Goal: Information Seeking & Learning: Learn about a topic

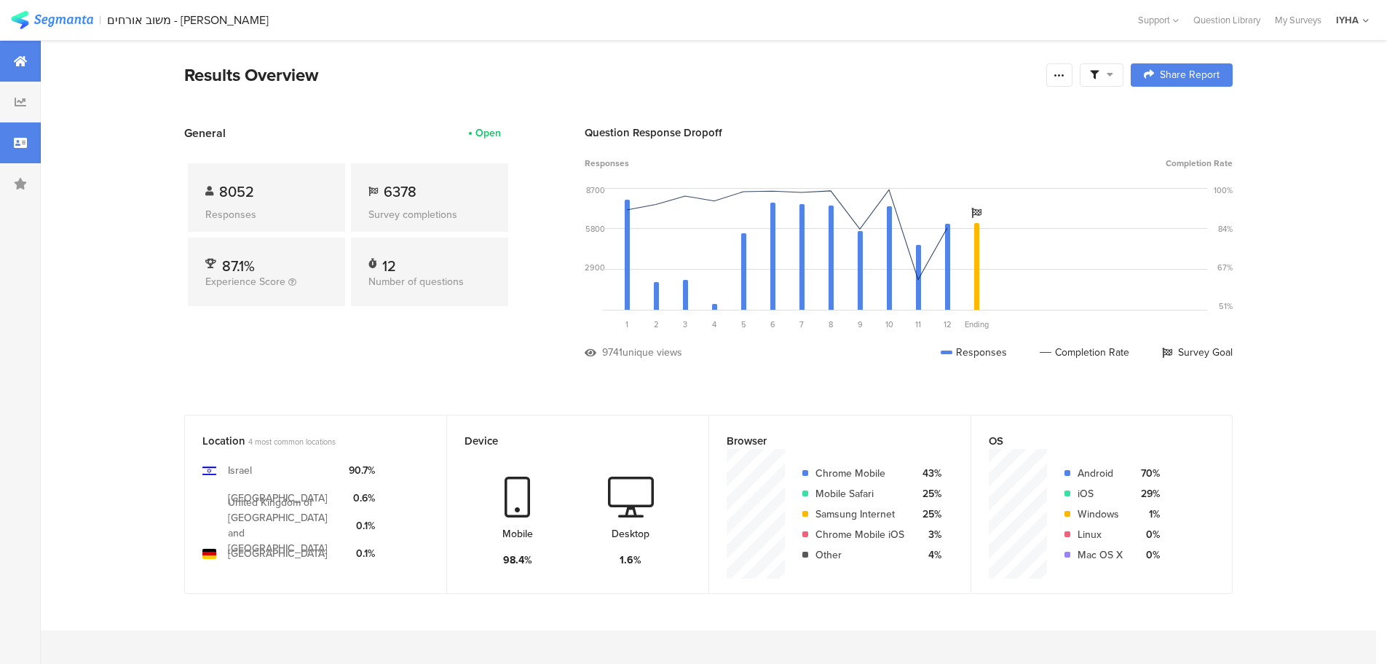
click at [23, 149] on div at bounding box center [20, 142] width 41 height 41
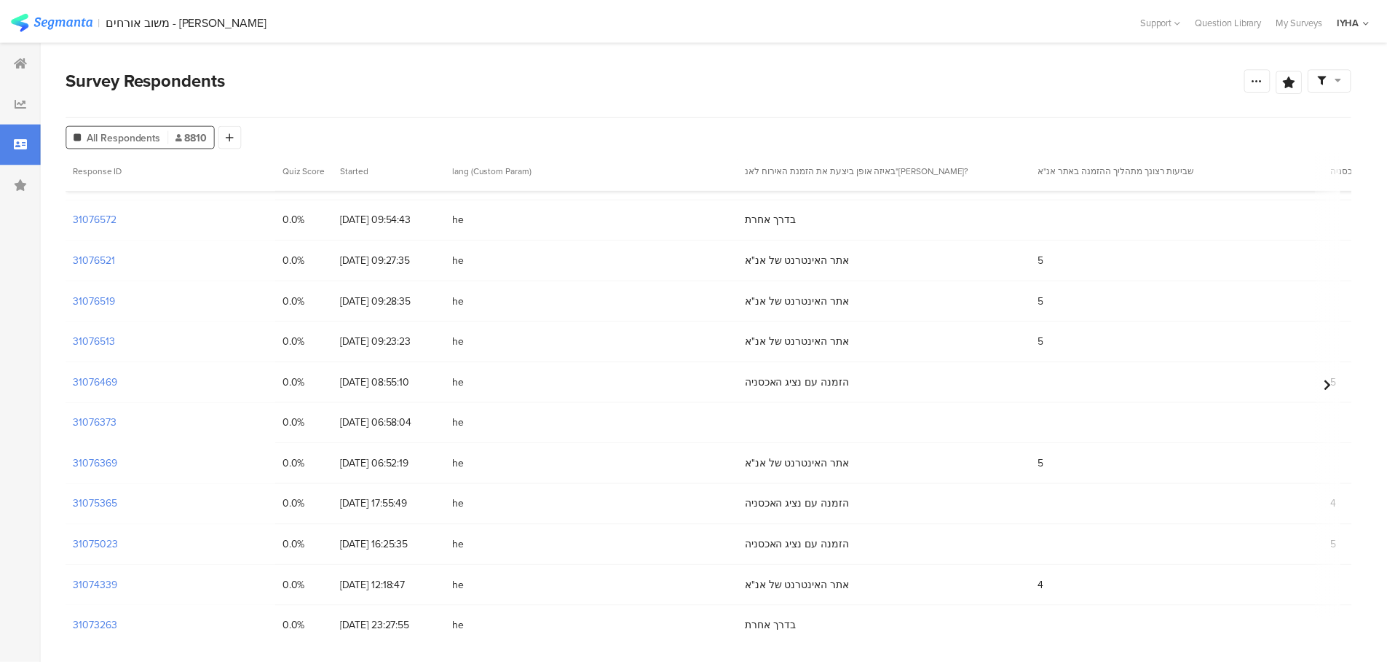
scroll to position [728, 0]
click at [119, 544] on div "31075023" at bounding box center [171, 542] width 211 height 40
click at [113, 545] on section "31075023" at bounding box center [96, 542] width 45 height 15
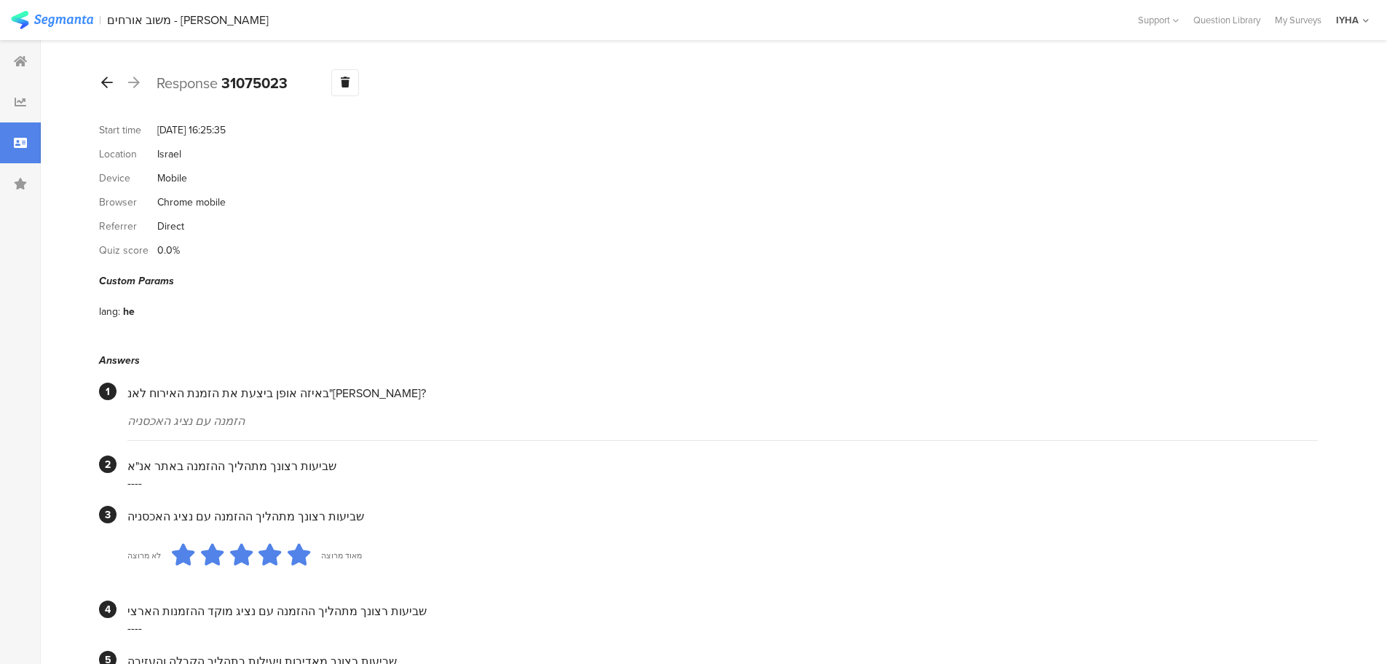
click at [102, 84] on icon at bounding box center [107, 82] width 12 height 13
click at [106, 89] on div at bounding box center [107, 82] width 16 height 23
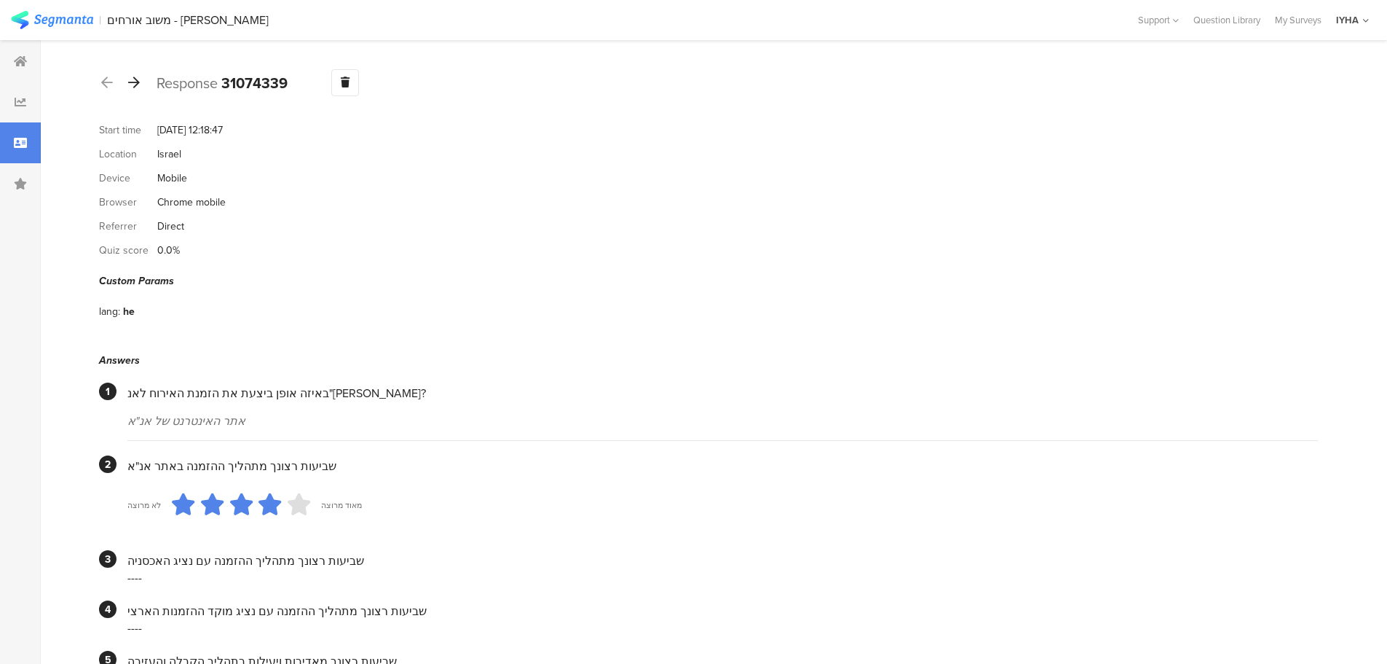
click at [135, 85] on icon at bounding box center [134, 82] width 12 height 13
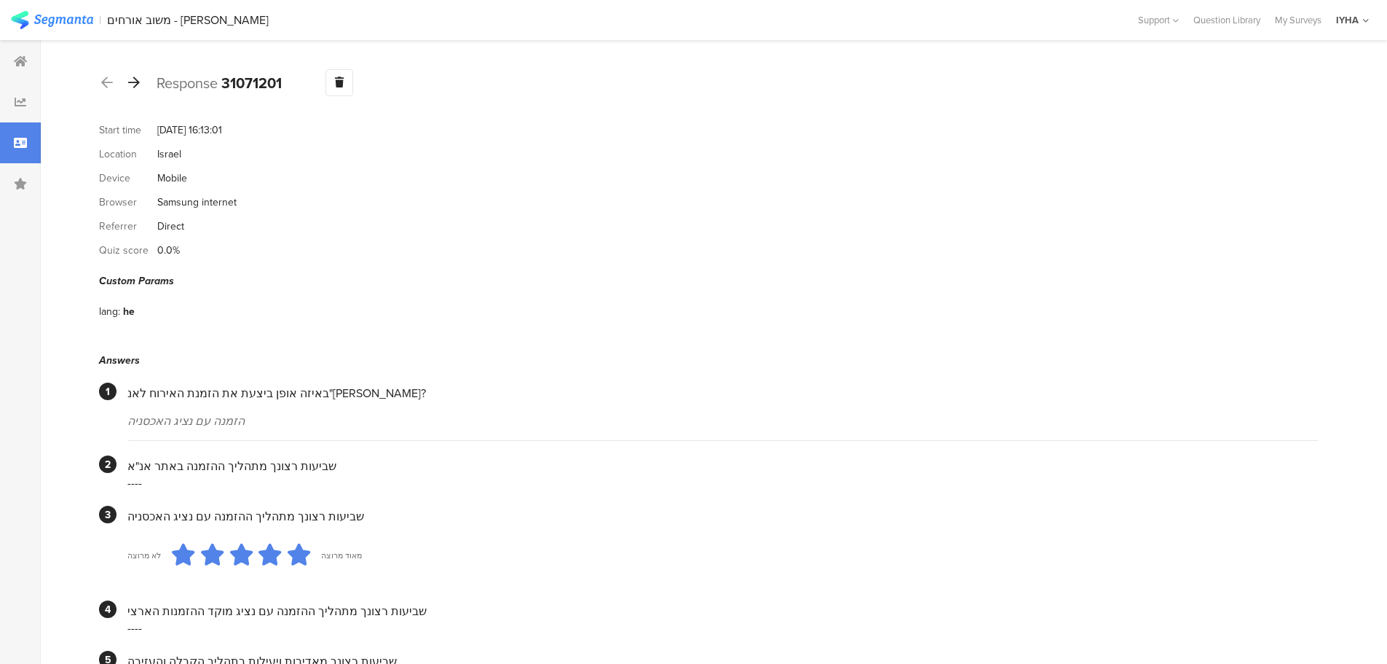
click at [135, 85] on icon at bounding box center [134, 82] width 12 height 13
click at [134, 92] on div at bounding box center [134, 82] width 16 height 23
click at [139, 86] on icon at bounding box center [134, 82] width 12 height 13
click at [136, 87] on icon at bounding box center [134, 82] width 12 height 13
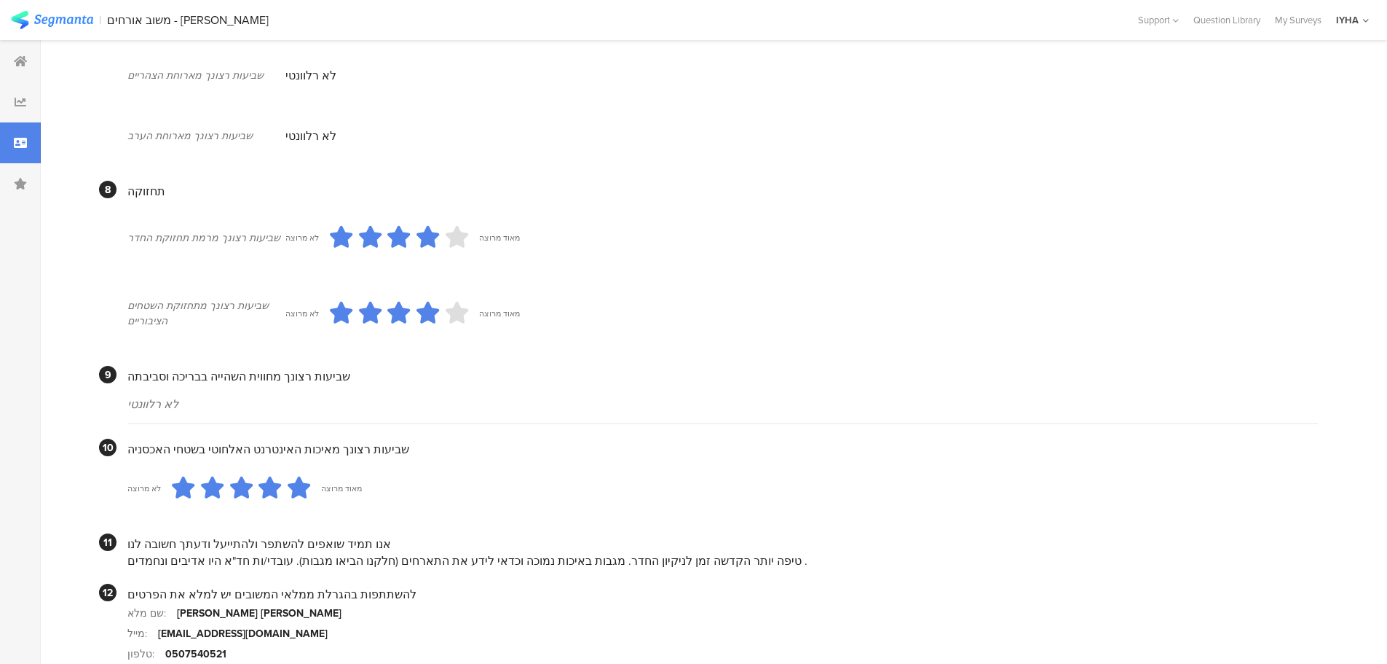
scroll to position [1150, 0]
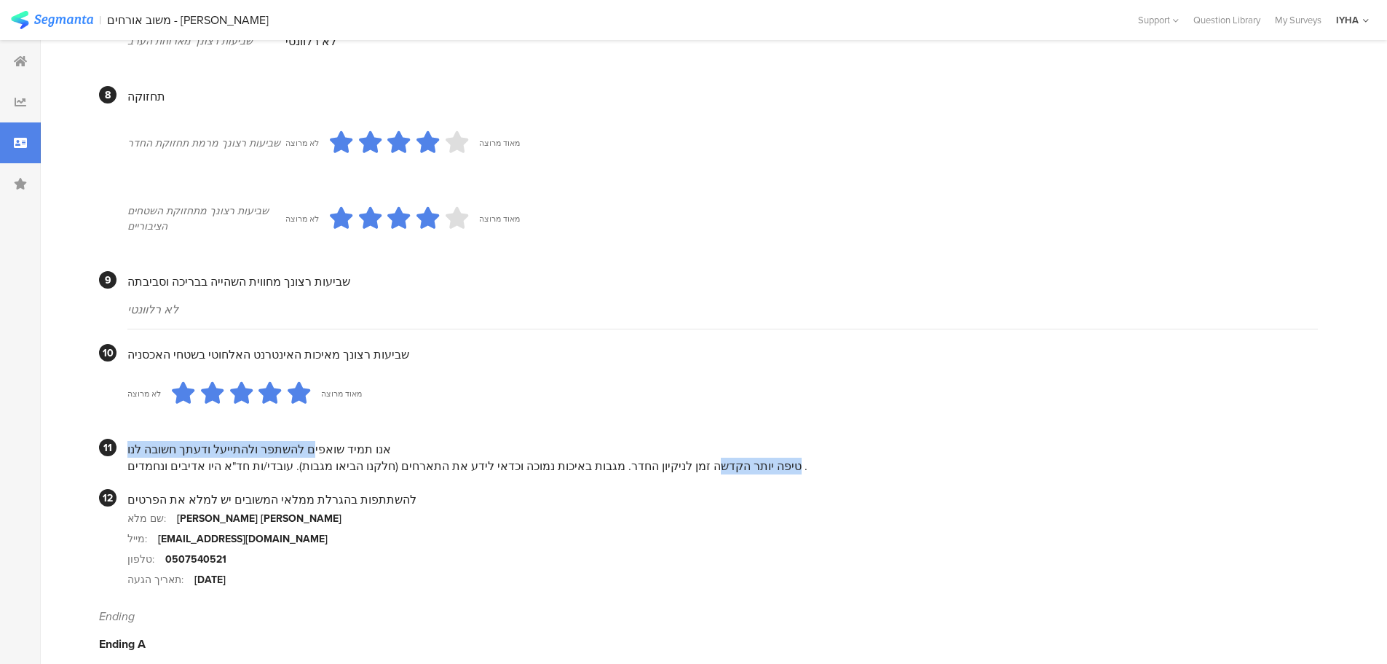
drag, startPoint x: 707, startPoint y: 448, endPoint x: 300, endPoint y: 433, distance: 407.4
click at [300, 438] on div "אנו תמיד שואפים להשתפר ולהתייעל ודעתך חשובה לנו טיפה יותר הקדשה זמן לניקיון החד…" at bounding box center [722, 456] width 1191 height 36
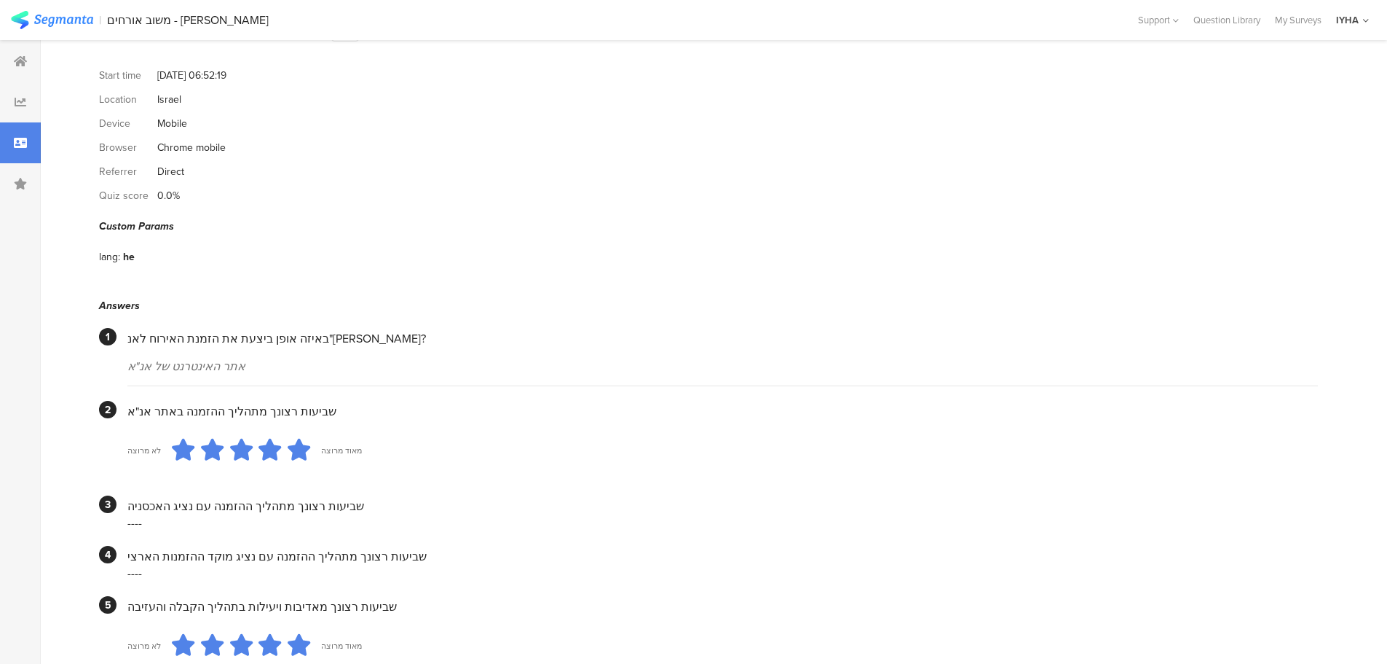
scroll to position [0, 0]
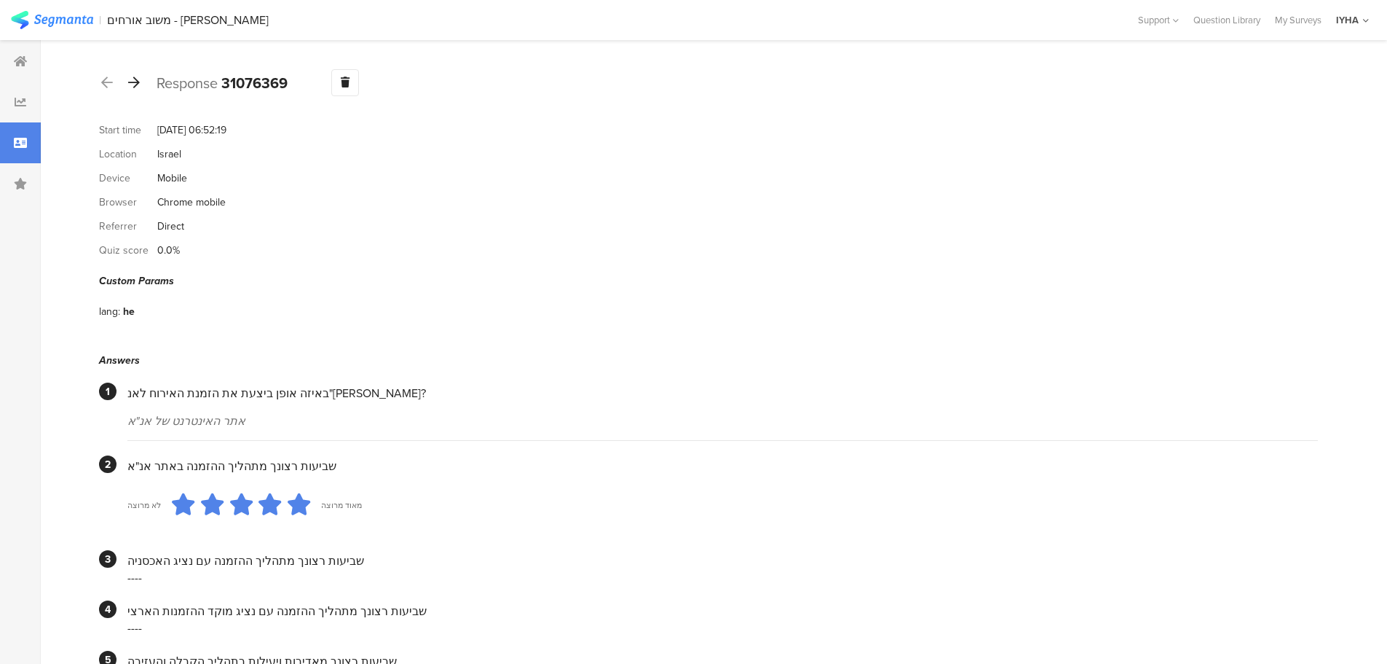
click at [134, 84] on icon at bounding box center [134, 82] width 12 height 13
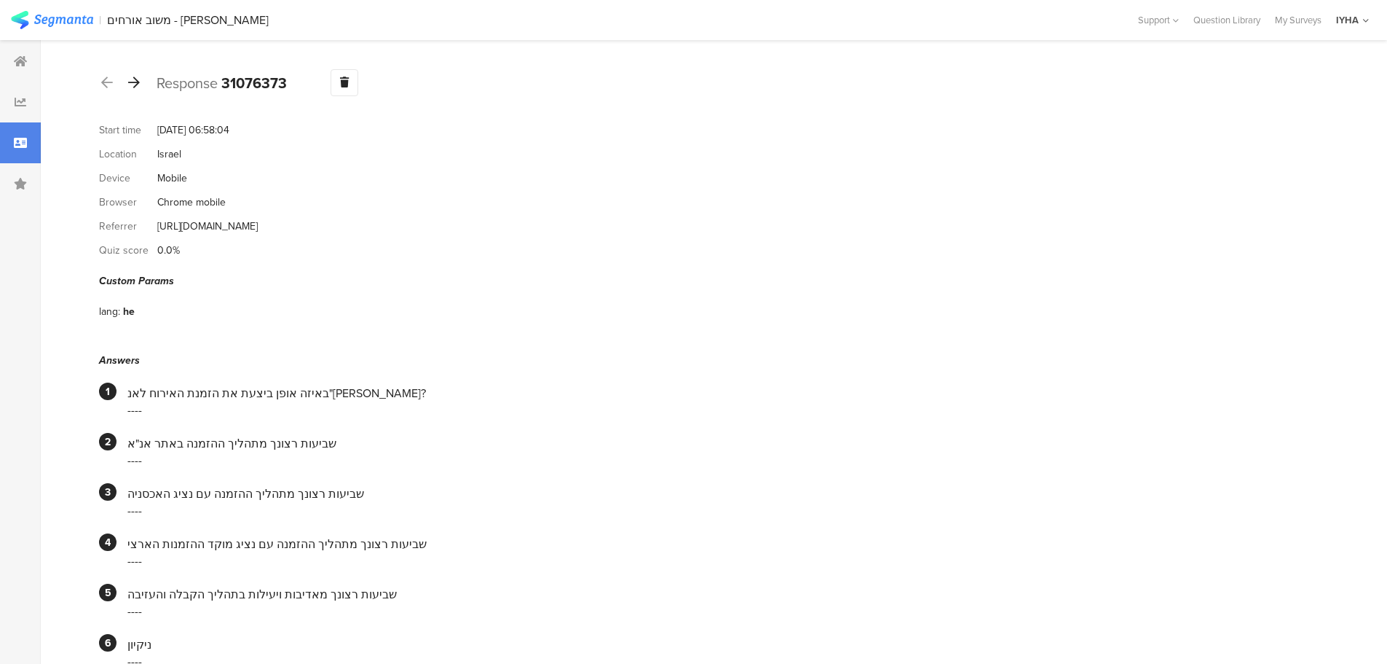
click at [132, 72] on div at bounding box center [134, 82] width 16 height 23
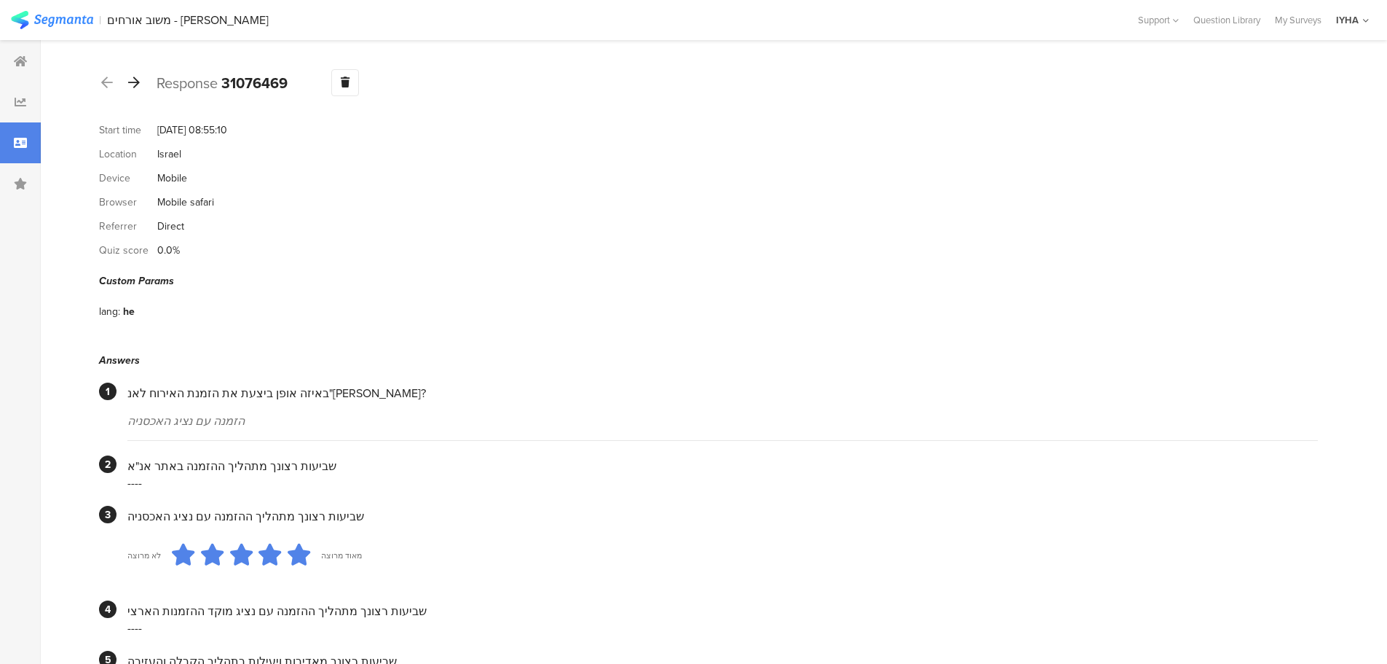
click at [138, 81] on icon at bounding box center [134, 82] width 12 height 13
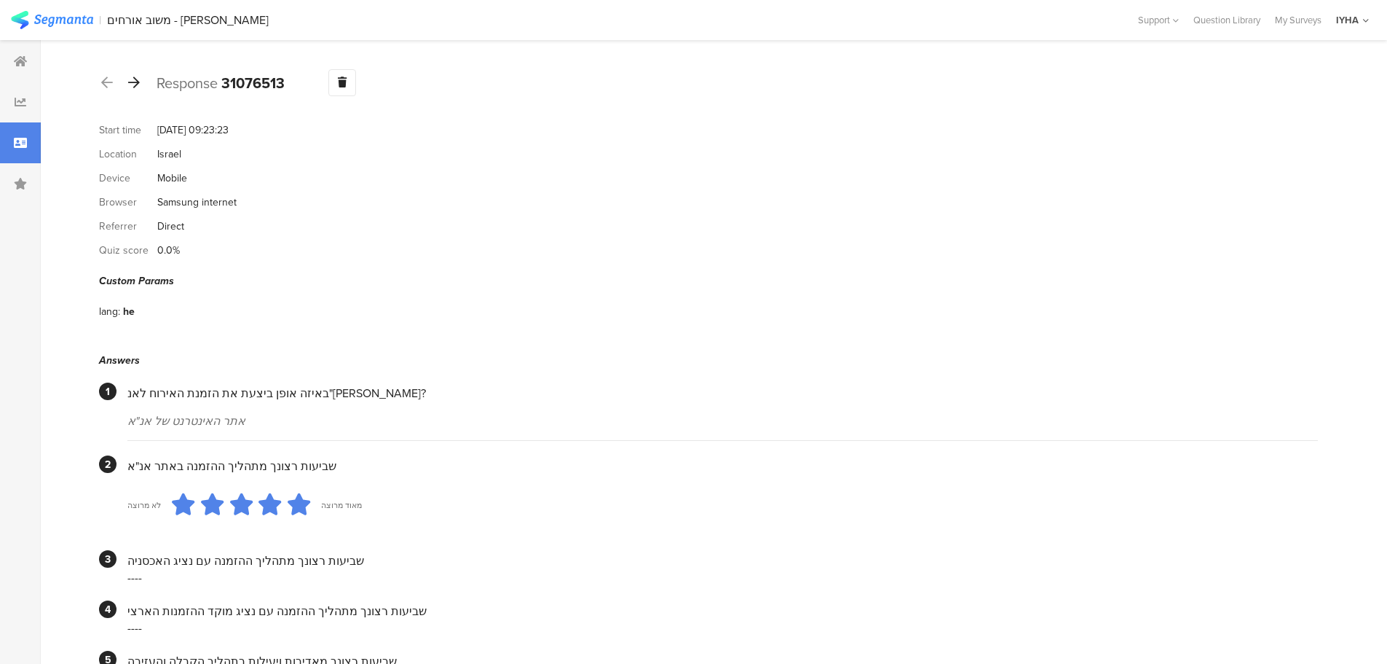
click at [133, 89] on div at bounding box center [134, 82] width 16 height 23
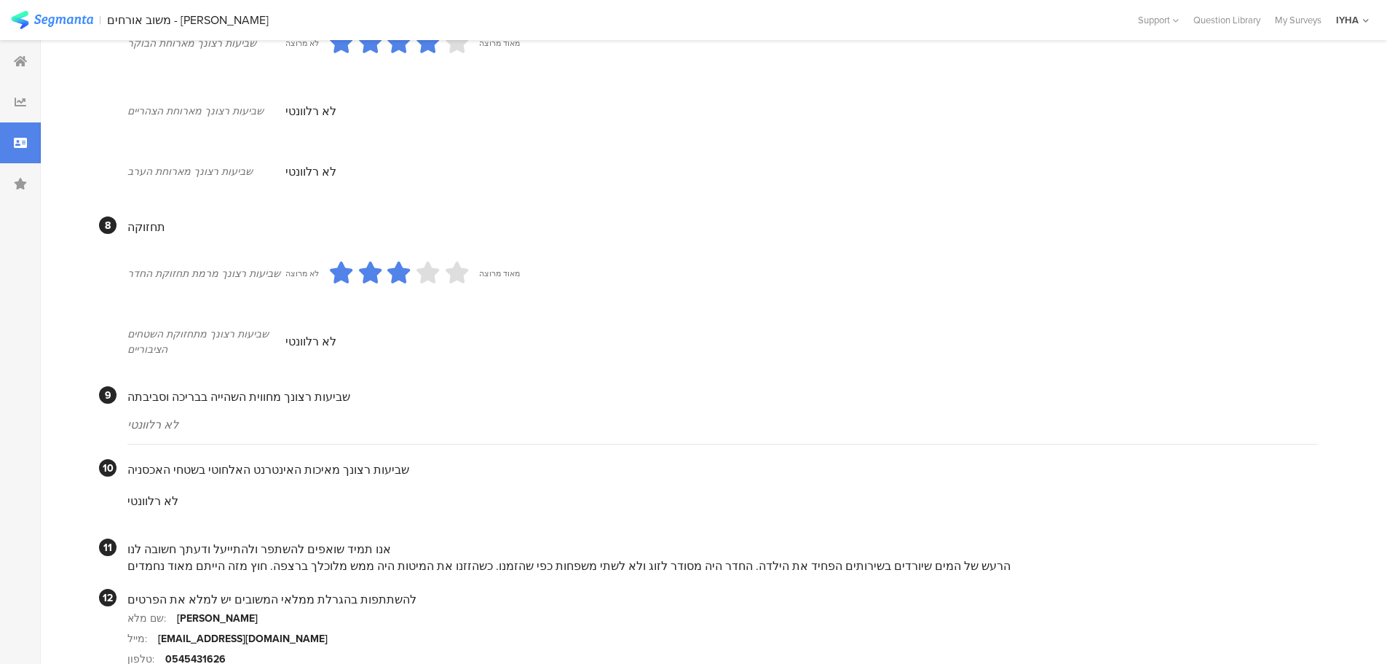
scroll to position [1159, 0]
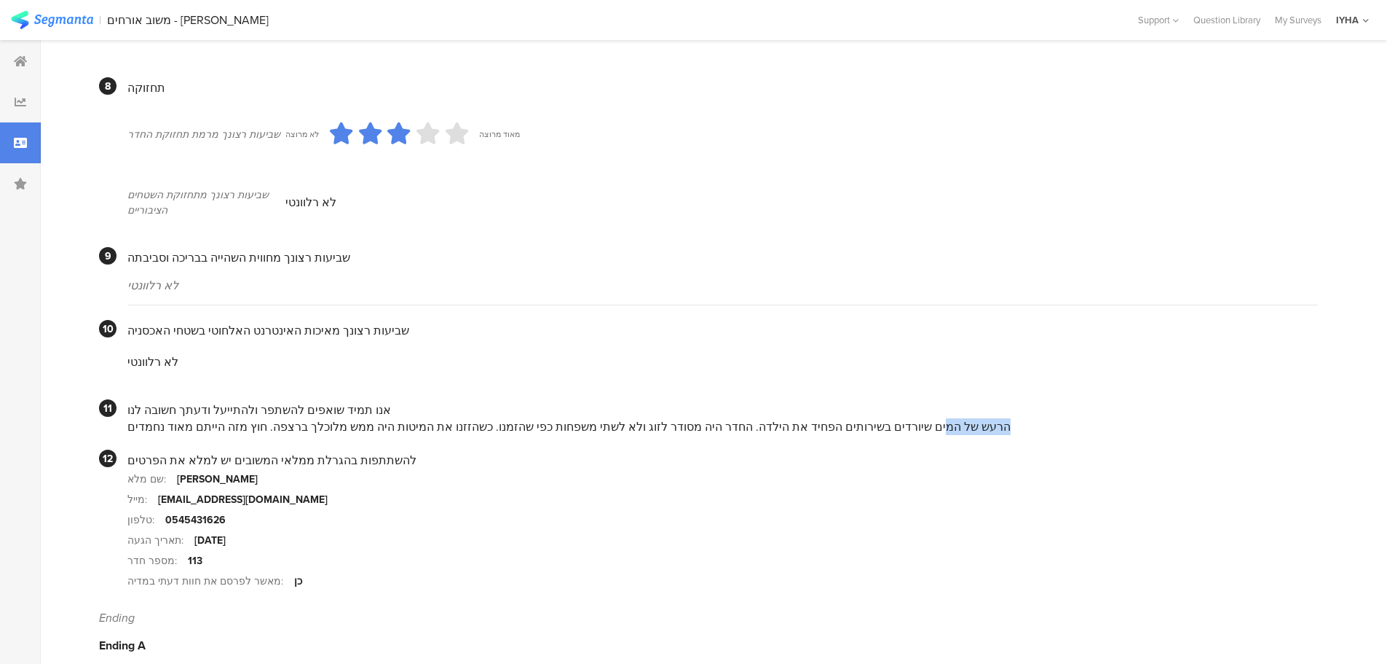
drag, startPoint x: 921, startPoint y: 409, endPoint x: 396, endPoint y: 400, distance: 524.5
click at [396, 400] on div "אנו תמיד שואפים להשתפר ולהתייעל ודעתך חשובה לנו הרעש של המים שיורדים בשירותים ה…" at bounding box center [722, 417] width 1191 height 36
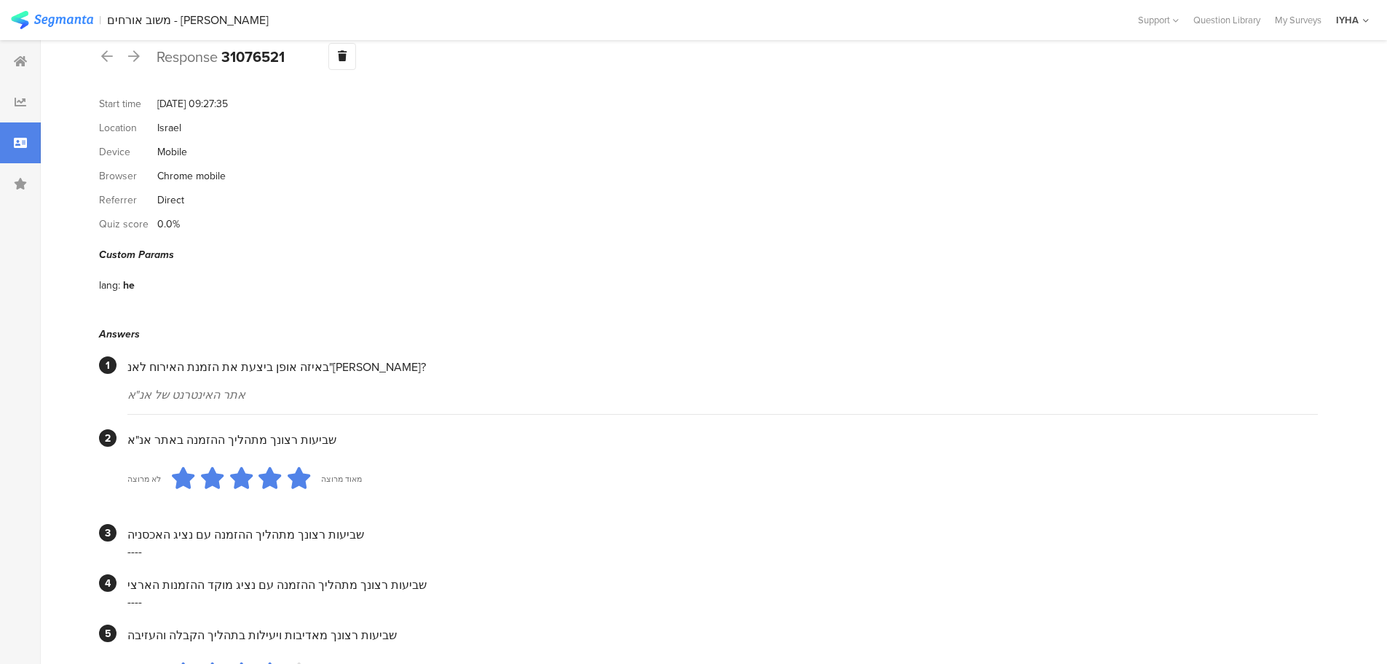
scroll to position [0, 0]
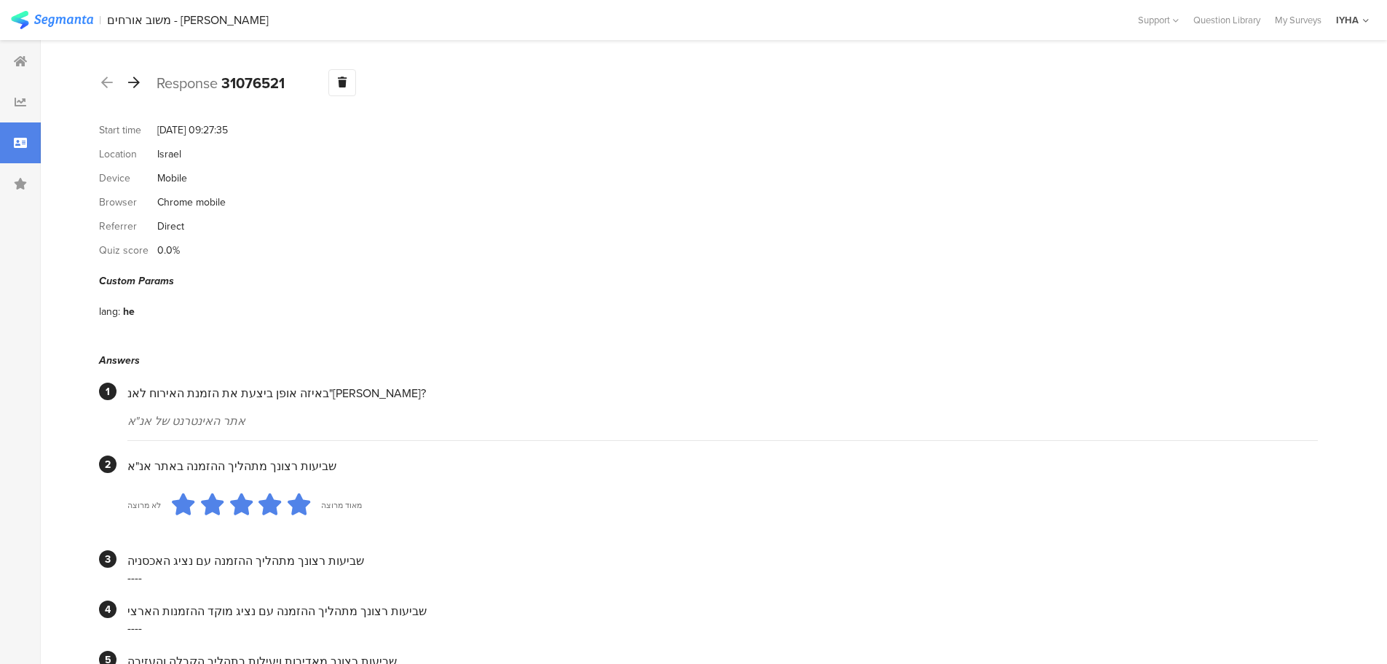
click at [139, 85] on icon at bounding box center [134, 82] width 12 height 13
click at [135, 83] on icon at bounding box center [134, 82] width 12 height 13
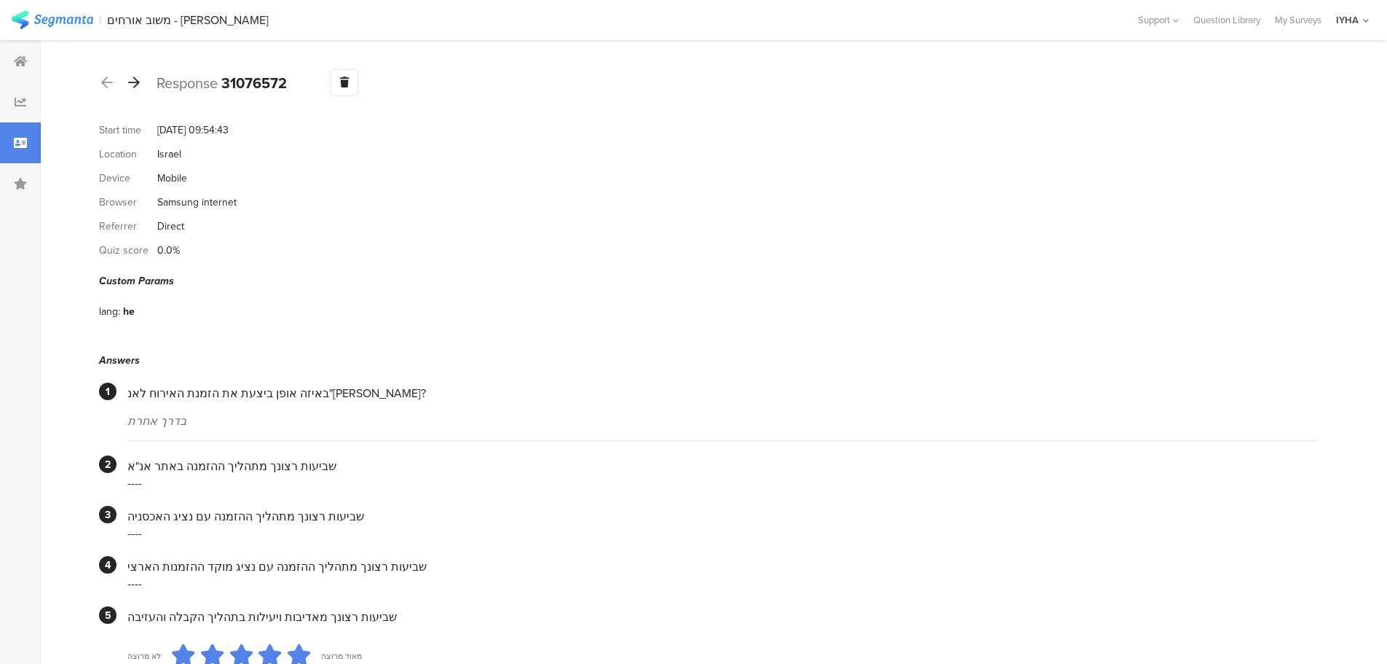
click at [136, 82] on icon at bounding box center [134, 82] width 12 height 13
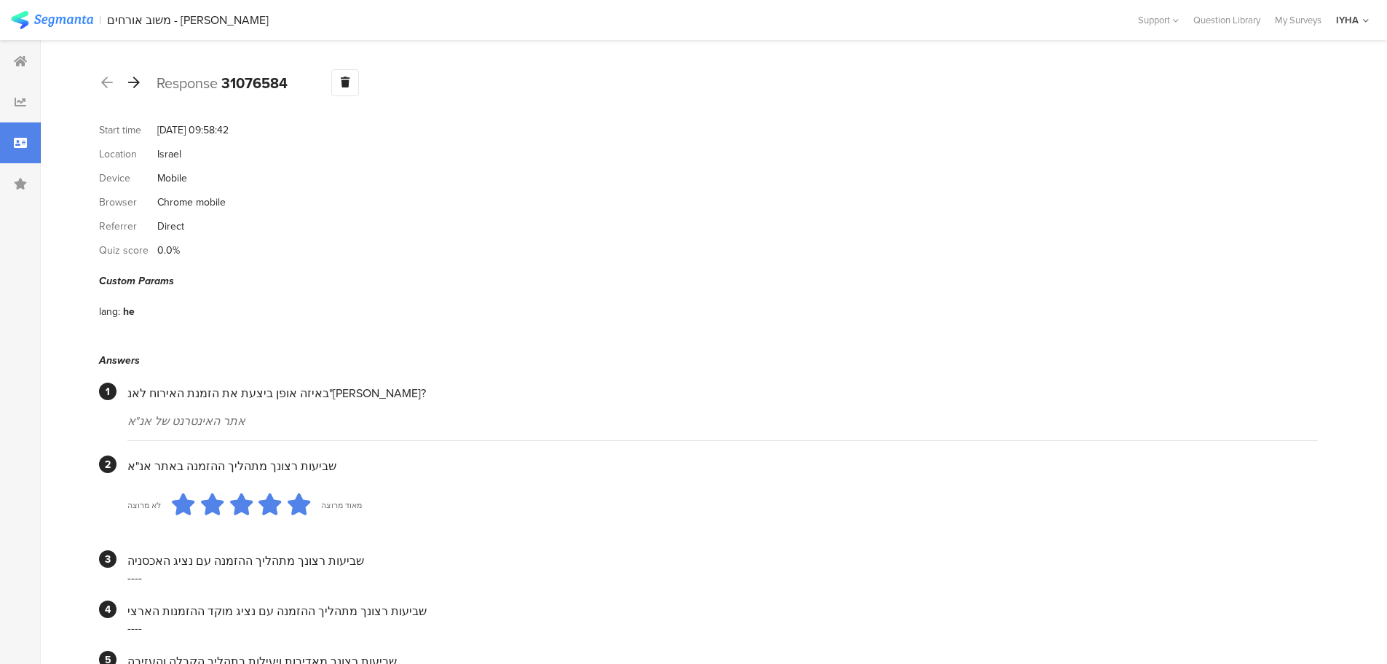
click at [137, 86] on icon at bounding box center [134, 82] width 12 height 13
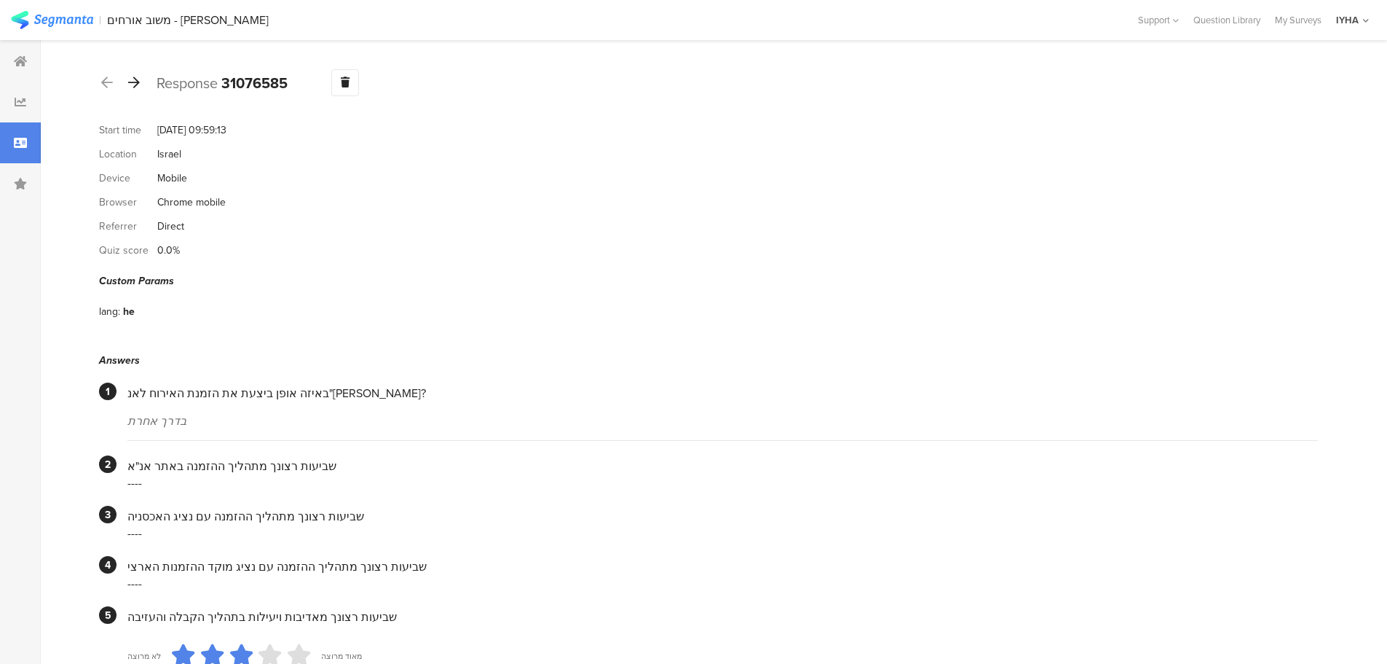
click at [132, 79] on icon at bounding box center [134, 82] width 12 height 13
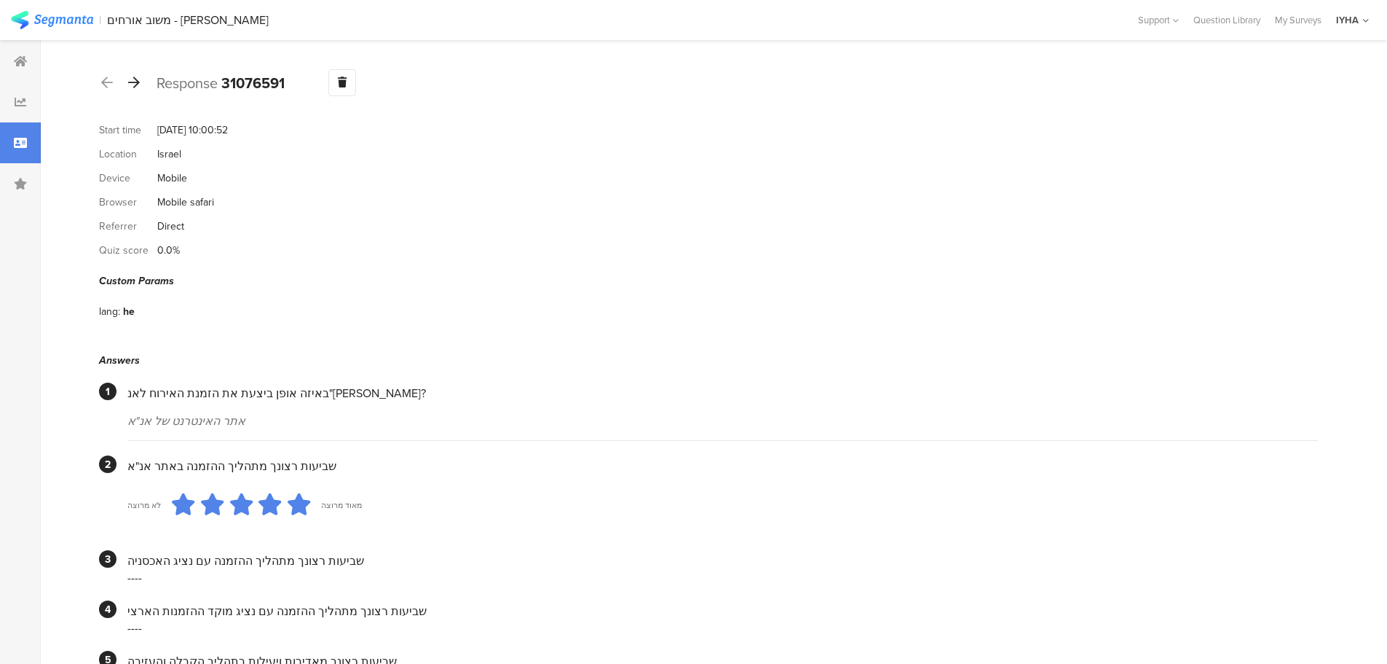
click at [136, 87] on icon at bounding box center [134, 82] width 12 height 13
click at [133, 79] on icon at bounding box center [134, 82] width 12 height 13
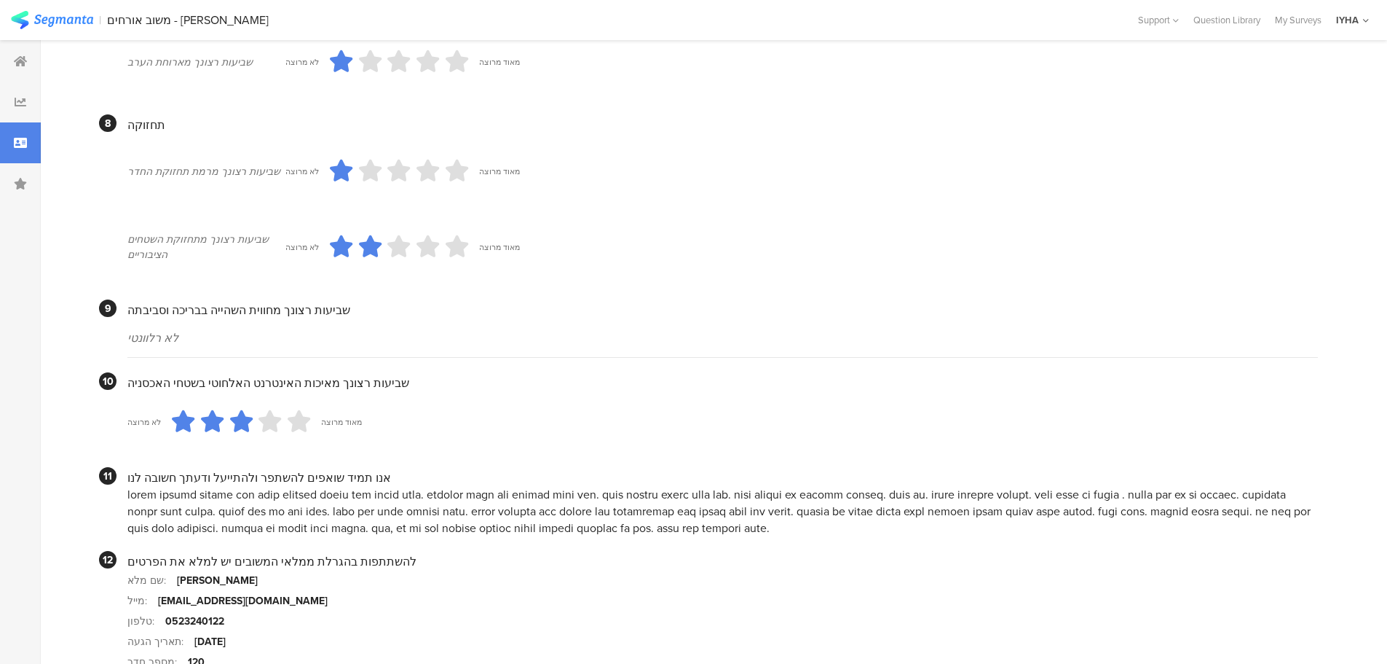
scroll to position [1259, 0]
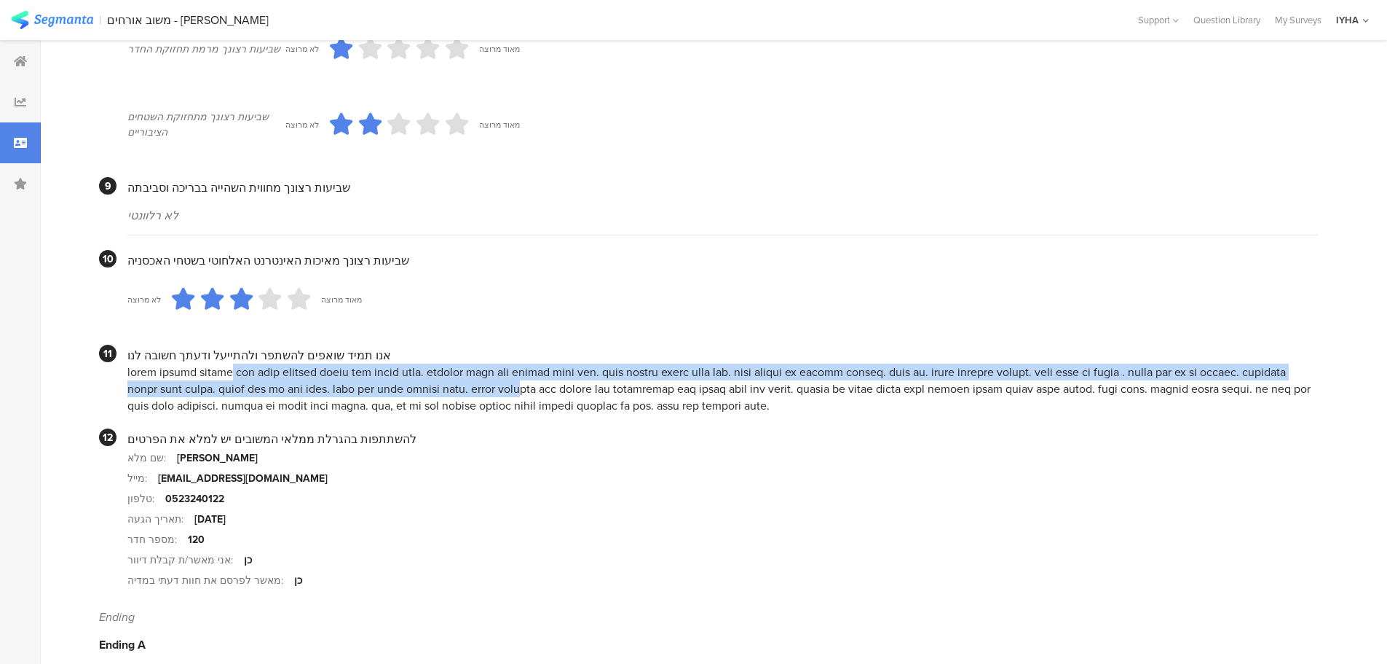
drag, startPoint x: 1250, startPoint y: 357, endPoint x: 945, endPoint y: 367, distance: 305.3
click at [952, 367] on div at bounding box center [722, 388] width 1191 height 50
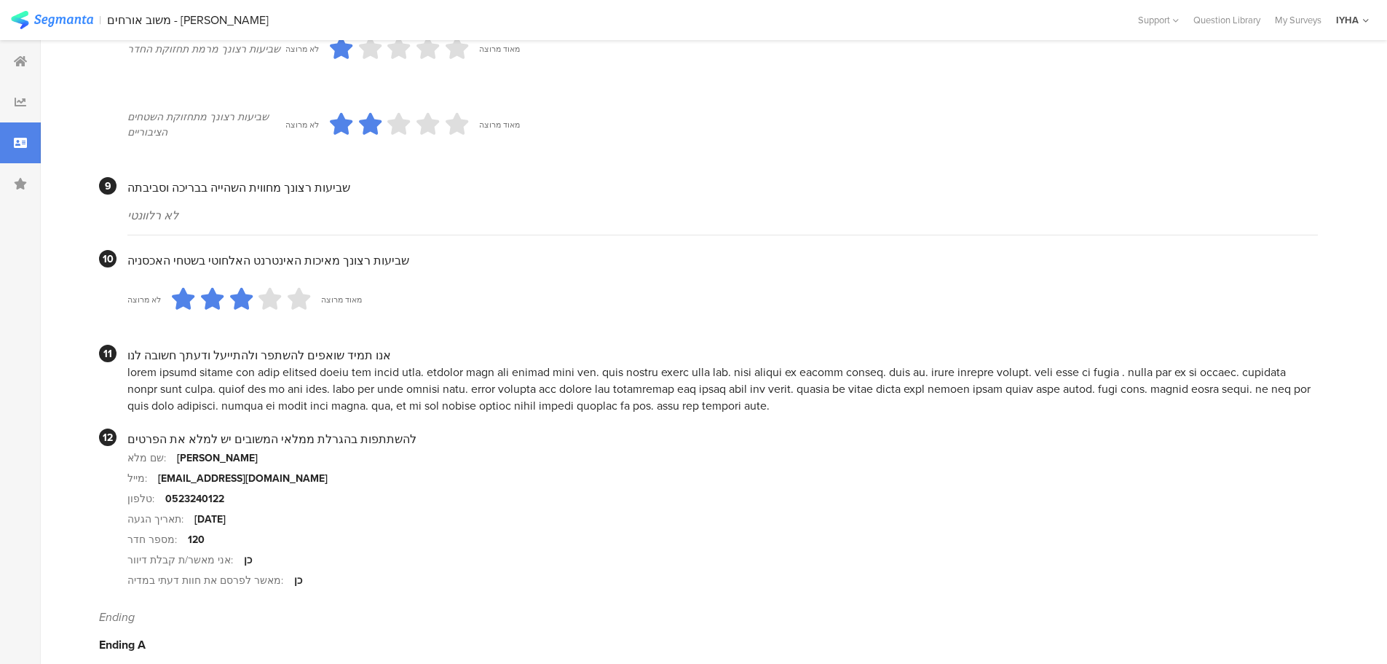
click at [822, 374] on div at bounding box center [722, 388] width 1191 height 50
drag, startPoint x: 773, startPoint y: 358, endPoint x: 583, endPoint y: 349, distance: 189.6
click at [583, 363] on div at bounding box center [722, 388] width 1191 height 50
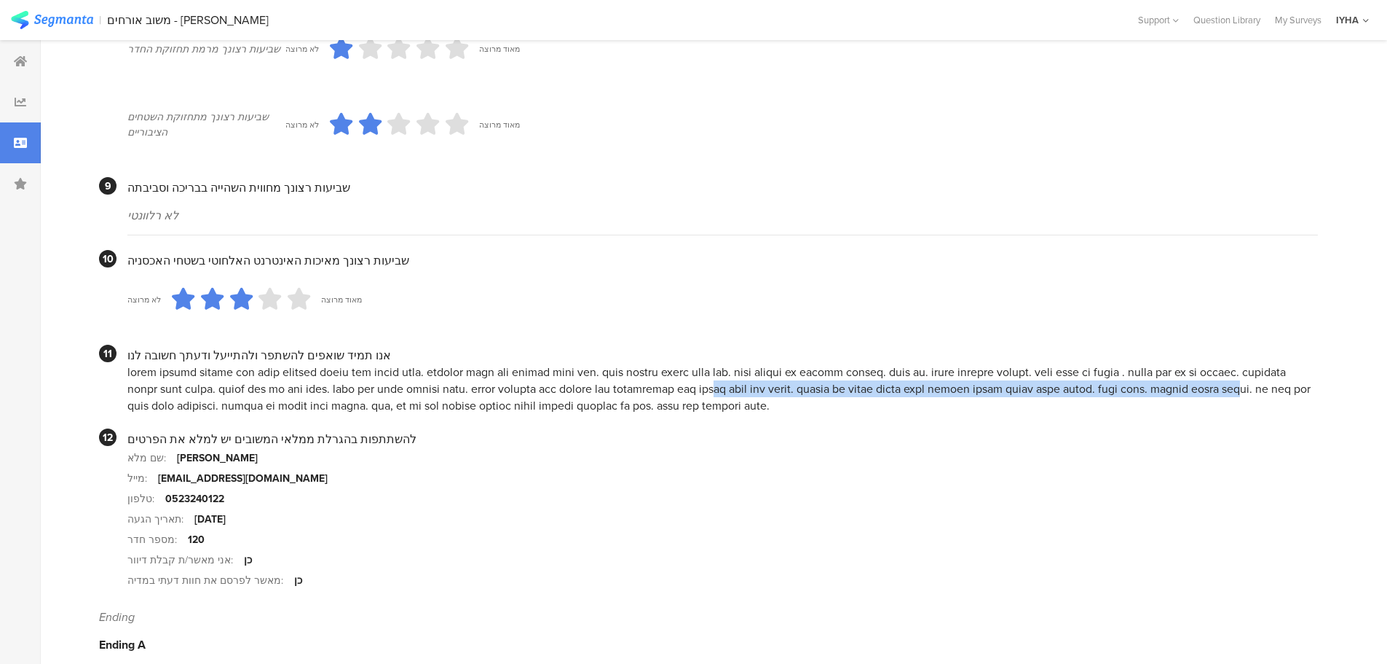
drag, startPoint x: 772, startPoint y: 374, endPoint x: 269, endPoint y: 369, distance: 502.6
click at [269, 369] on div at bounding box center [722, 388] width 1191 height 50
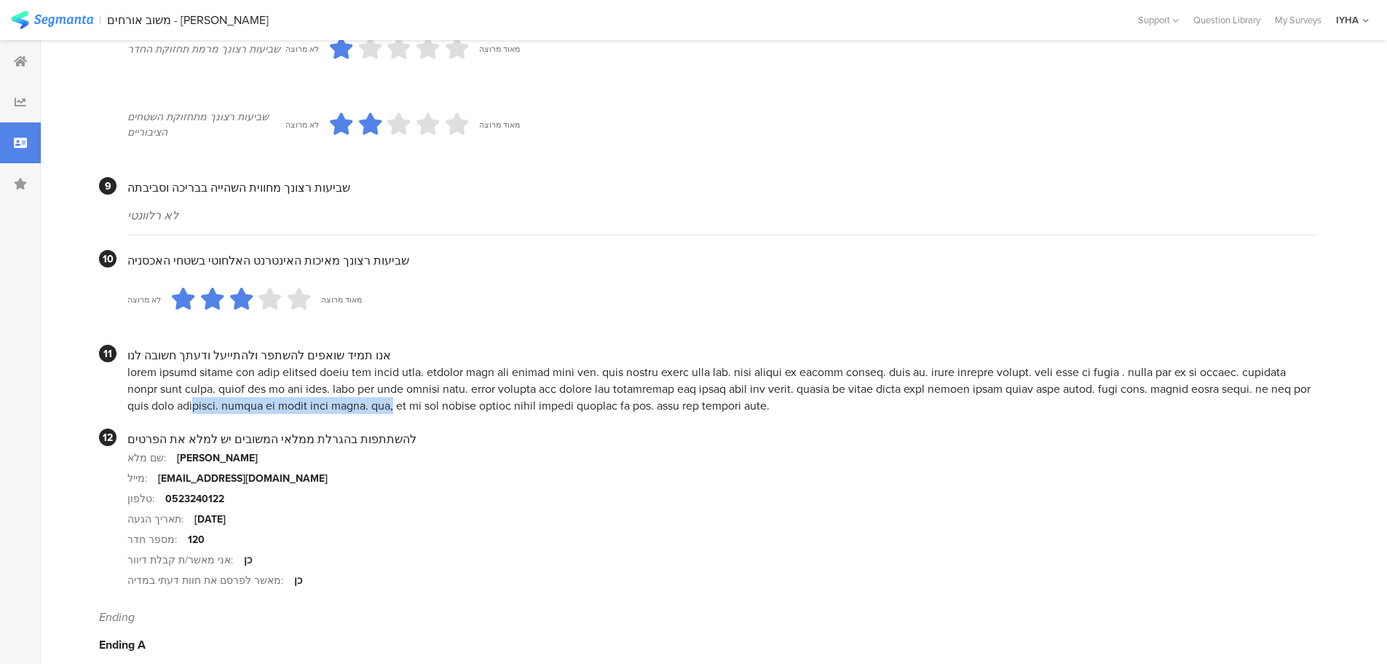
drag, startPoint x: 536, startPoint y: 387, endPoint x: 134, endPoint y: 377, distance: 402.2
click at [134, 377] on div at bounding box center [722, 388] width 1191 height 50
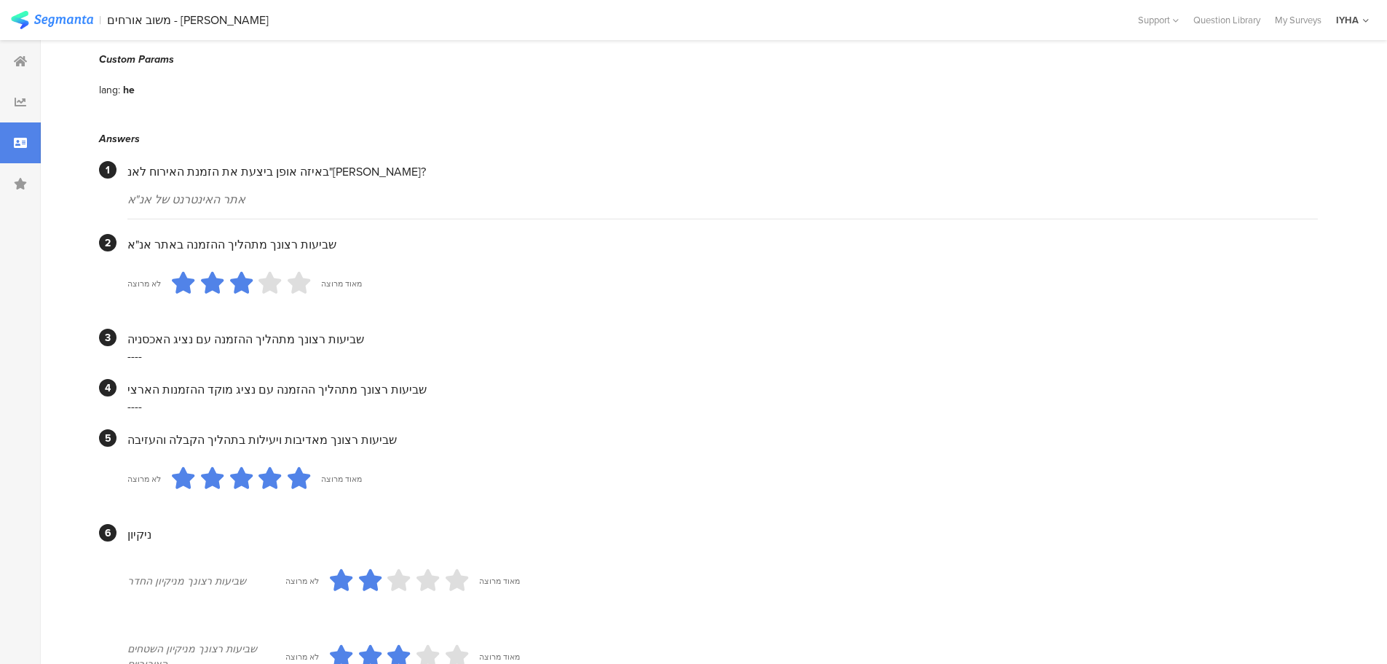
scroll to position [0, 0]
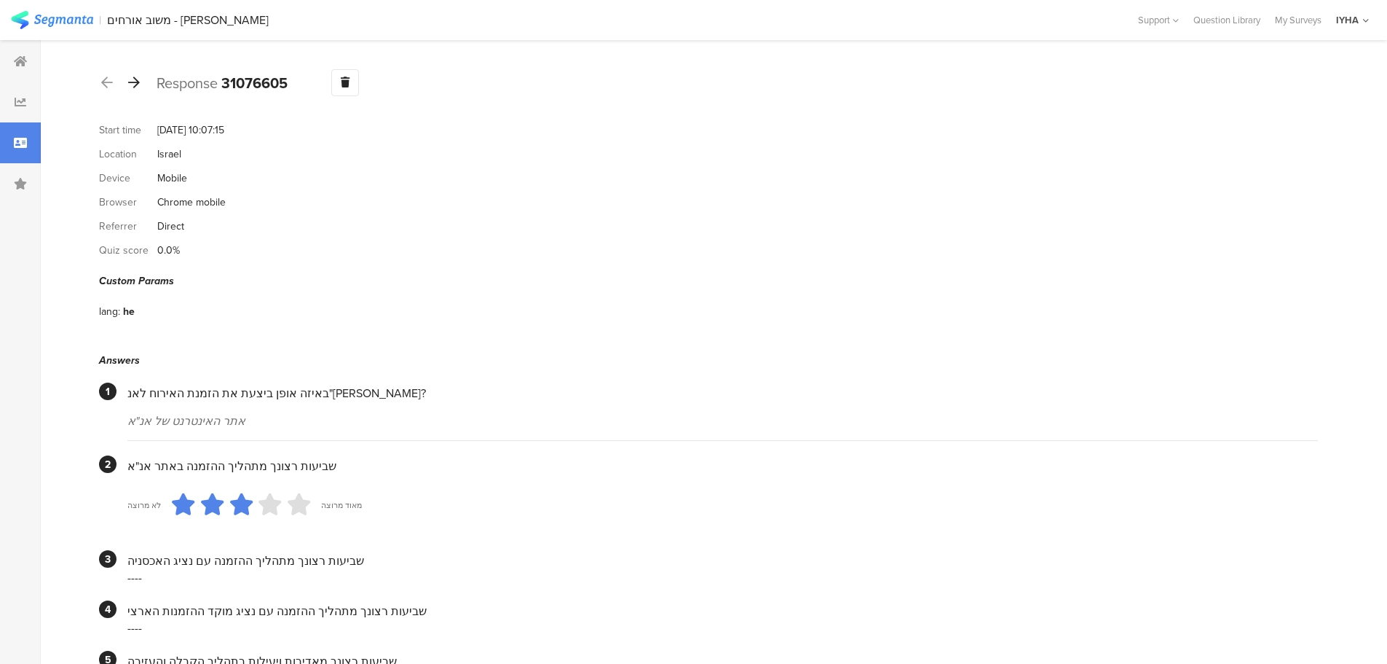
click at [133, 83] on icon at bounding box center [134, 82] width 12 height 13
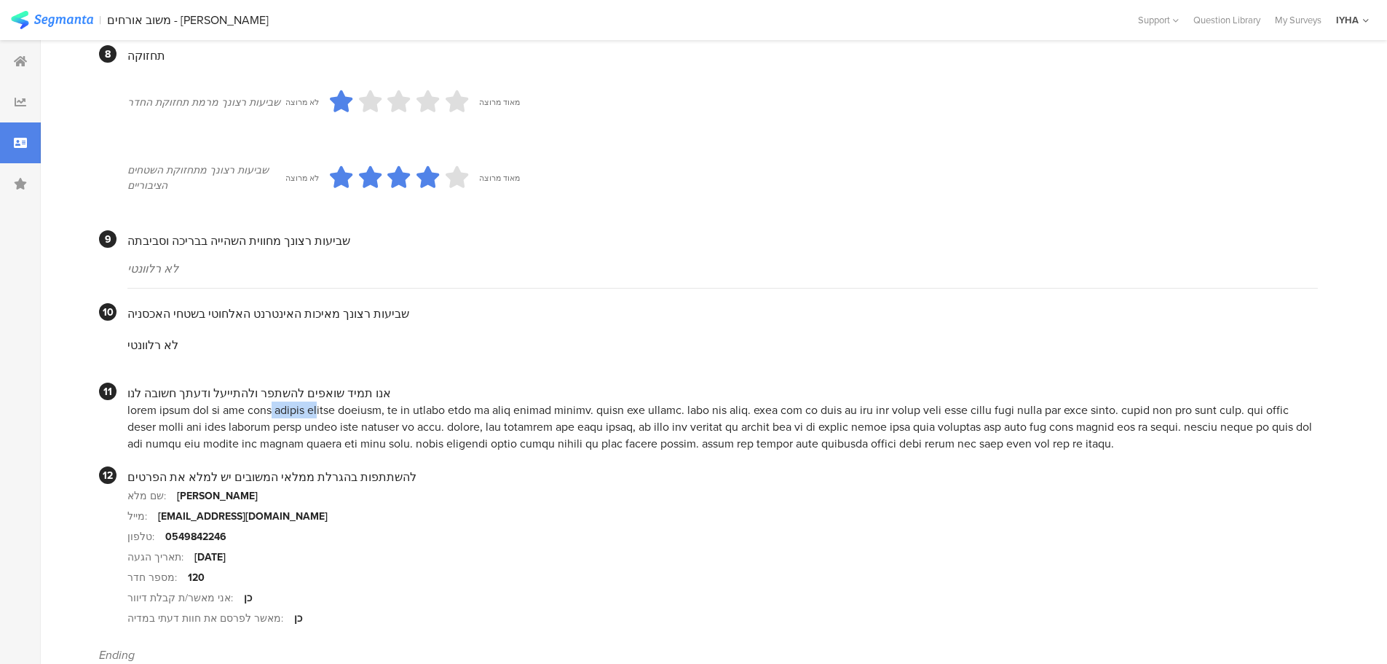
scroll to position [1220, 0]
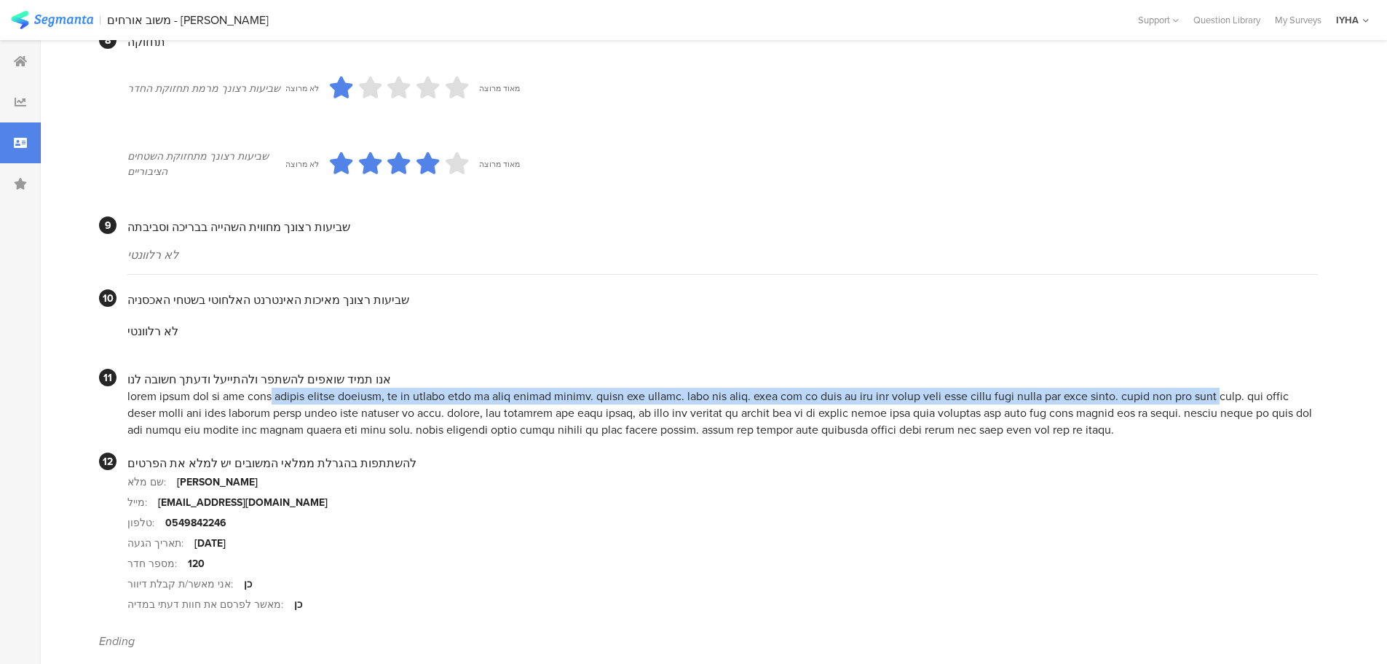
drag, startPoint x: 1172, startPoint y: 394, endPoint x: 256, endPoint y: 381, distance: 916.3
click at [257, 387] on div at bounding box center [722, 412] width 1191 height 50
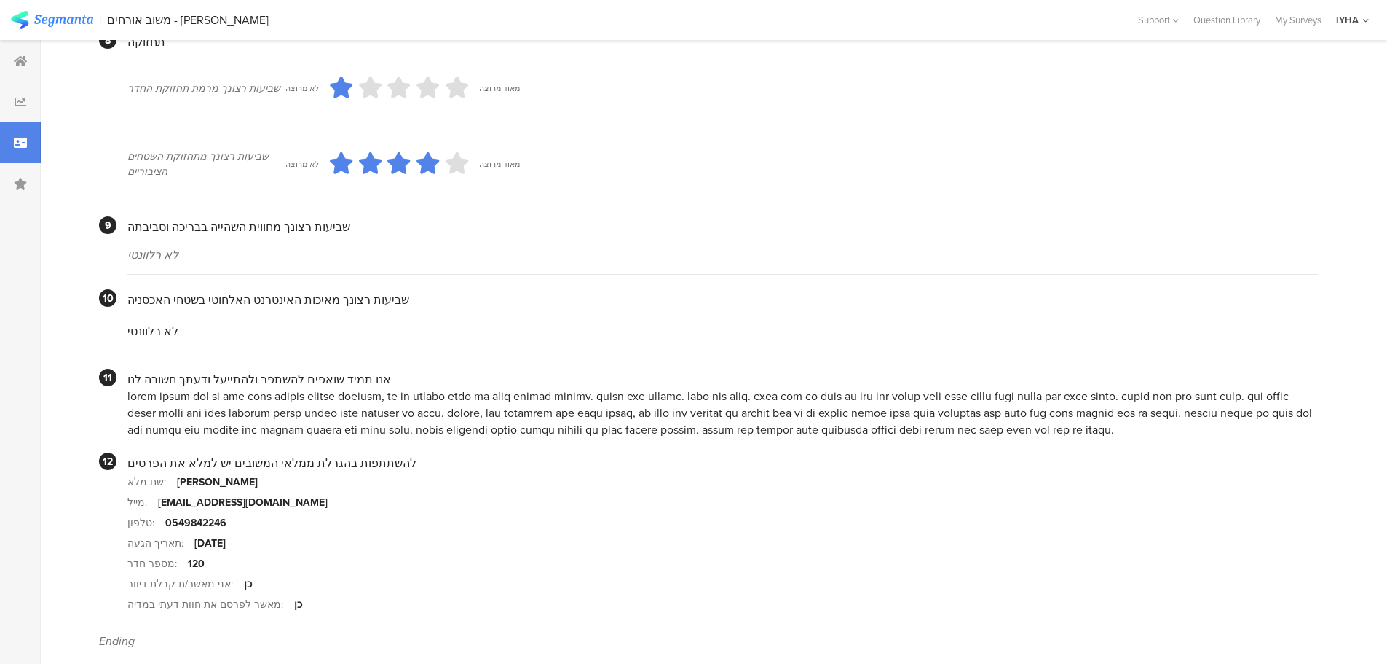
click at [311, 406] on div at bounding box center [722, 412] width 1191 height 50
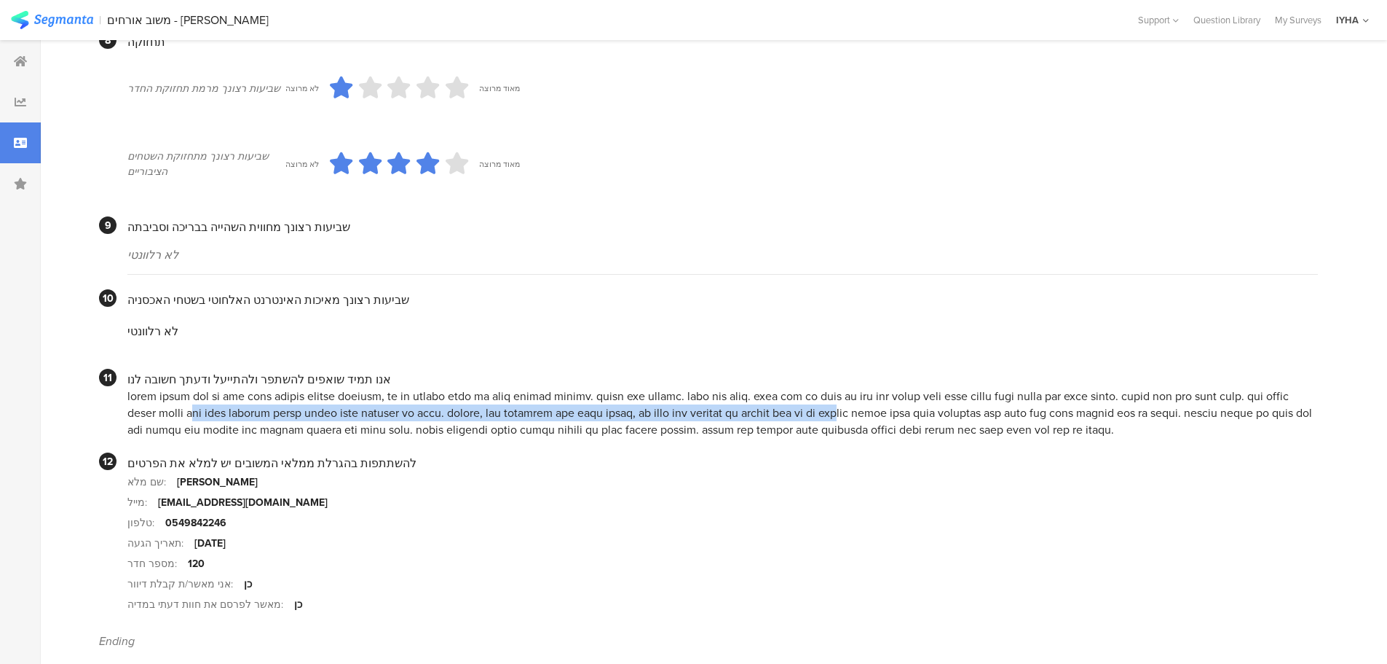
drag, startPoint x: 1302, startPoint y: 396, endPoint x: 639, endPoint y: 398, distance: 662.0
click at [639, 398] on div at bounding box center [722, 412] width 1191 height 50
click at [843, 399] on div at bounding box center [722, 412] width 1191 height 50
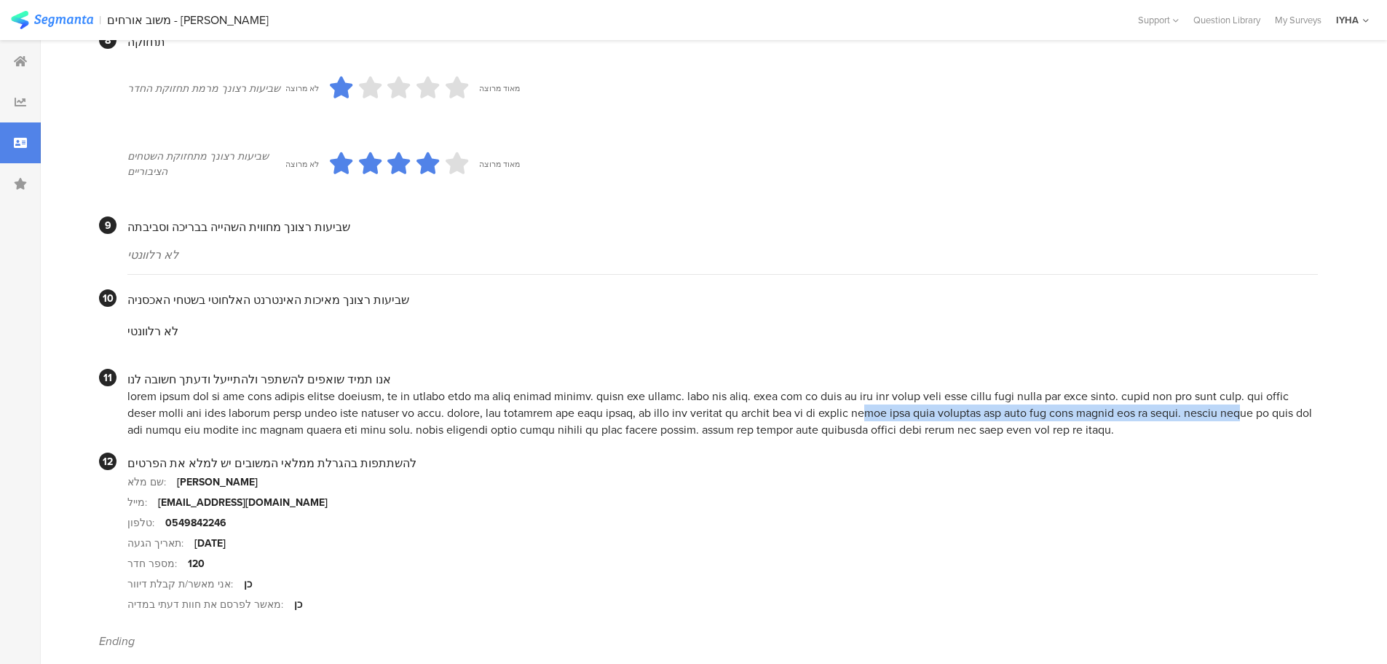
drag, startPoint x: 578, startPoint y: 397, endPoint x: 219, endPoint y: 393, distance: 358.4
click at [220, 394] on div at bounding box center [722, 412] width 1191 height 50
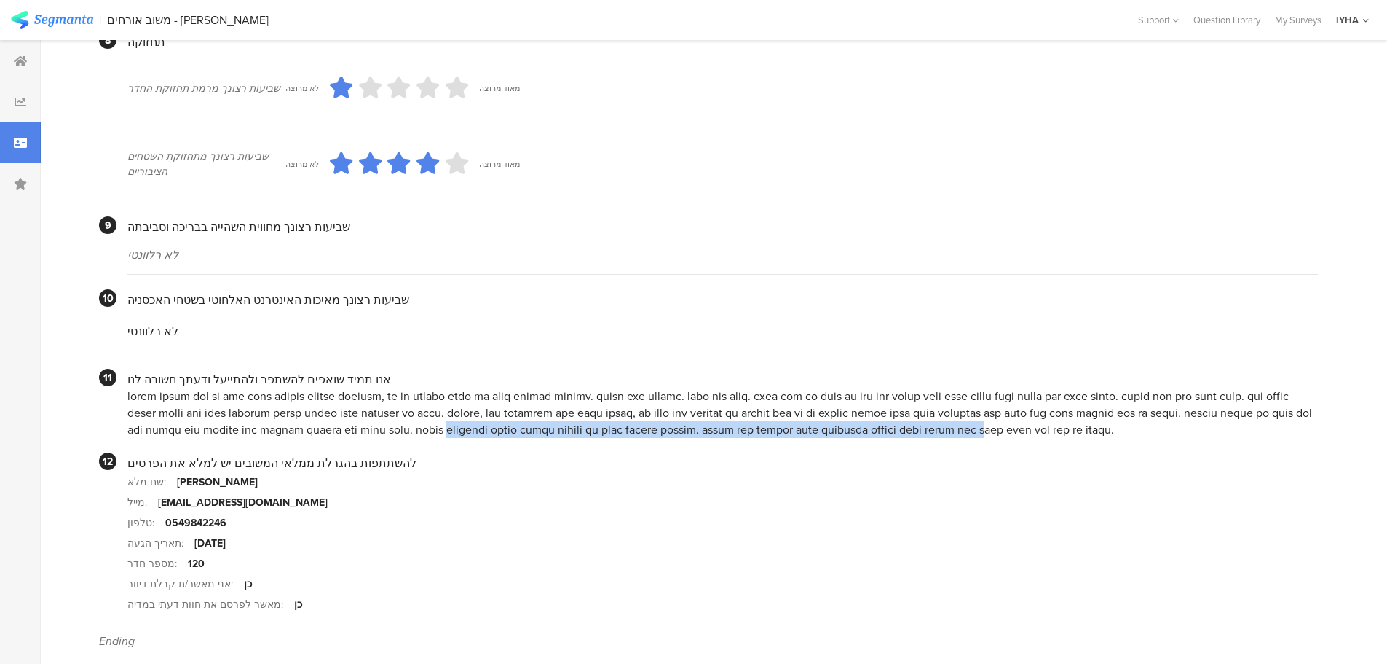
drag, startPoint x: 804, startPoint y: 412, endPoint x: 269, endPoint y: 412, distance: 534.6
click at [269, 412] on div at bounding box center [722, 412] width 1191 height 50
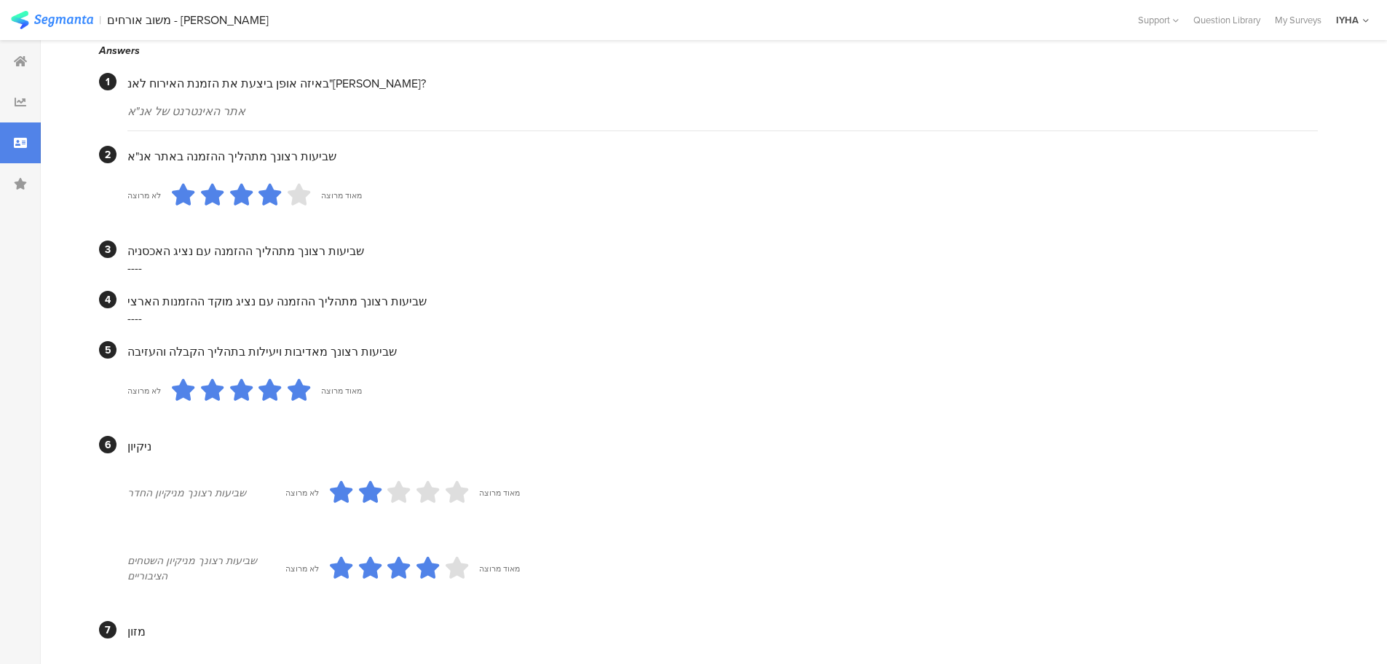
scroll to position [0, 0]
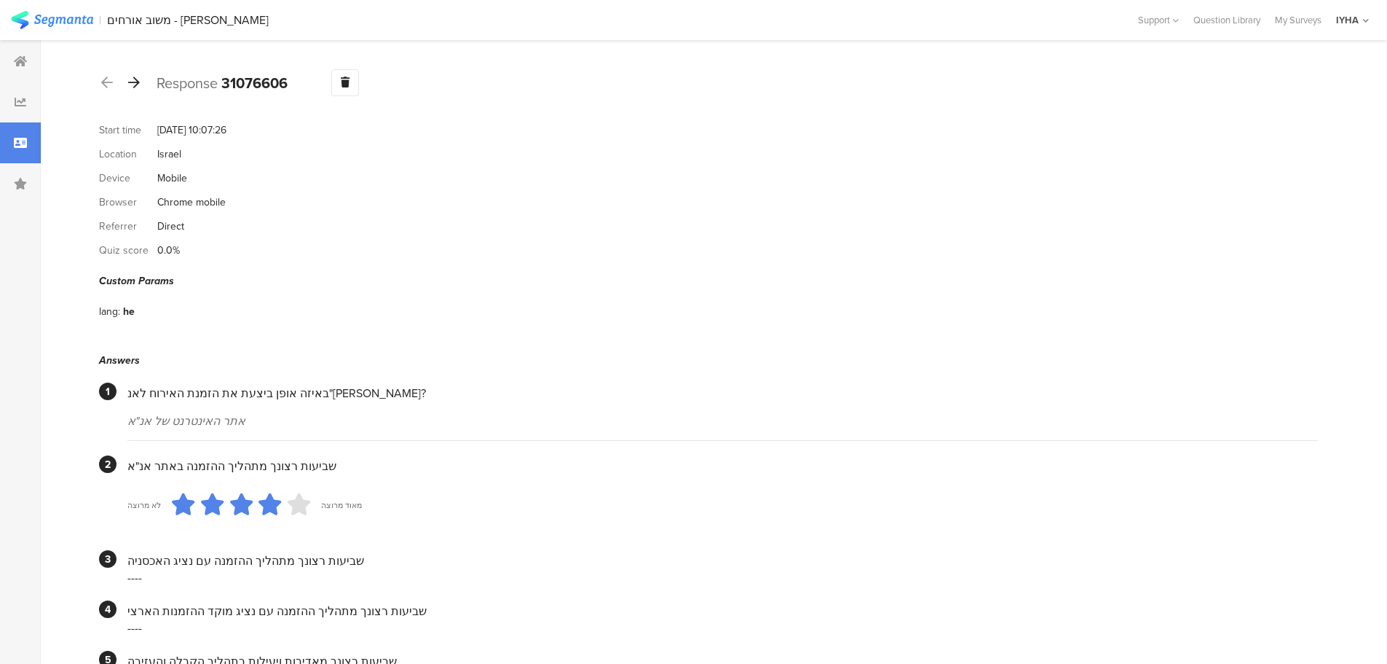
click at [133, 86] on icon at bounding box center [134, 82] width 12 height 13
click at [135, 84] on icon at bounding box center [134, 82] width 12 height 13
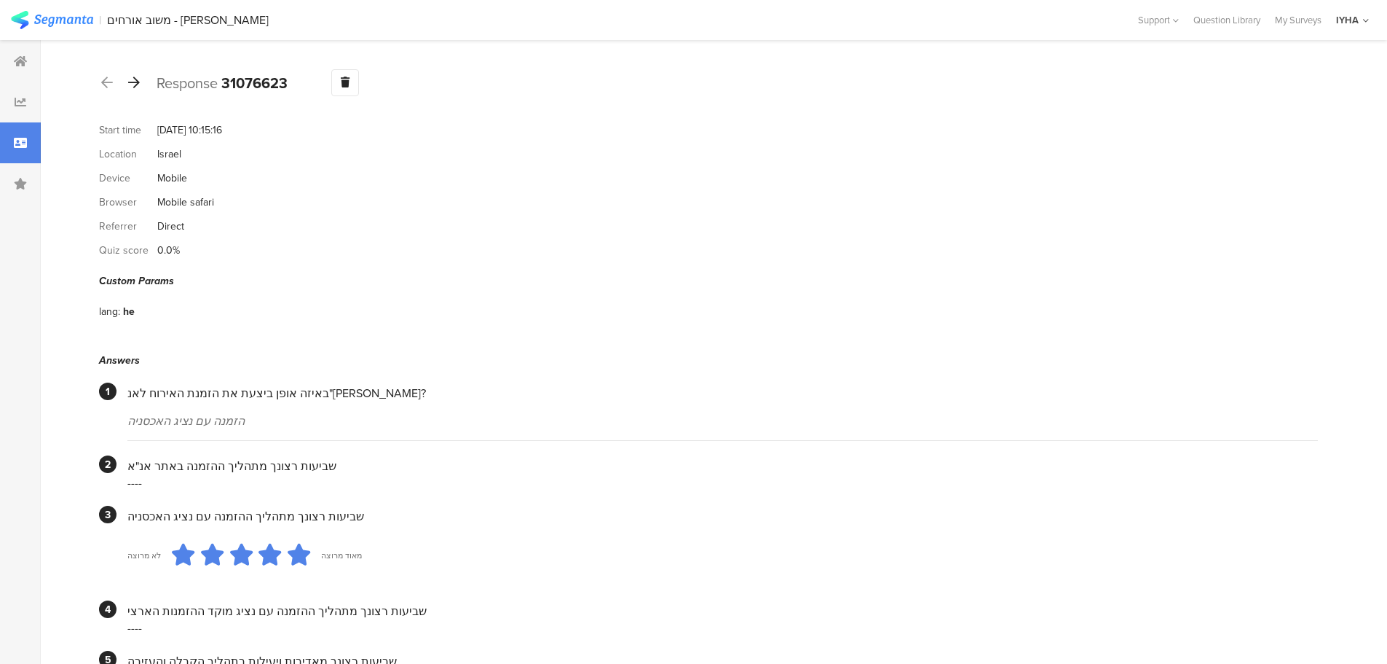
click at [135, 80] on icon at bounding box center [134, 82] width 12 height 13
click at [137, 83] on icon at bounding box center [134, 82] width 12 height 13
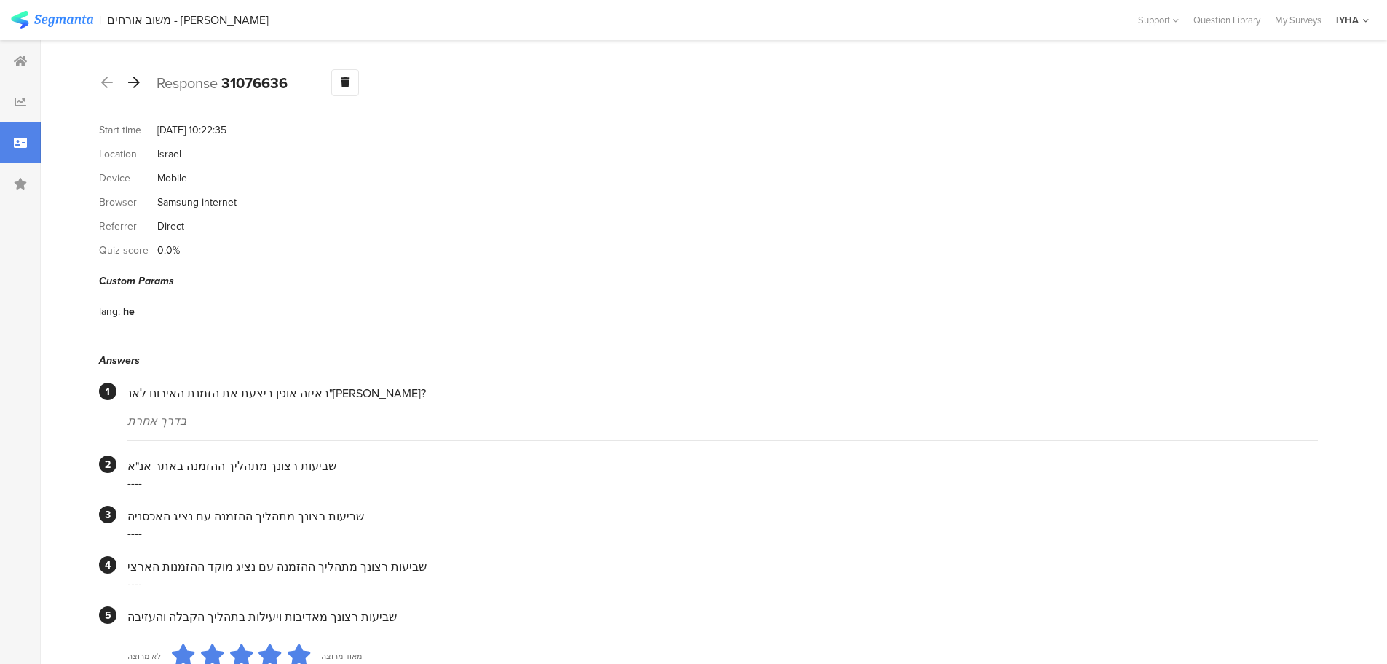
click at [138, 81] on icon at bounding box center [134, 82] width 12 height 13
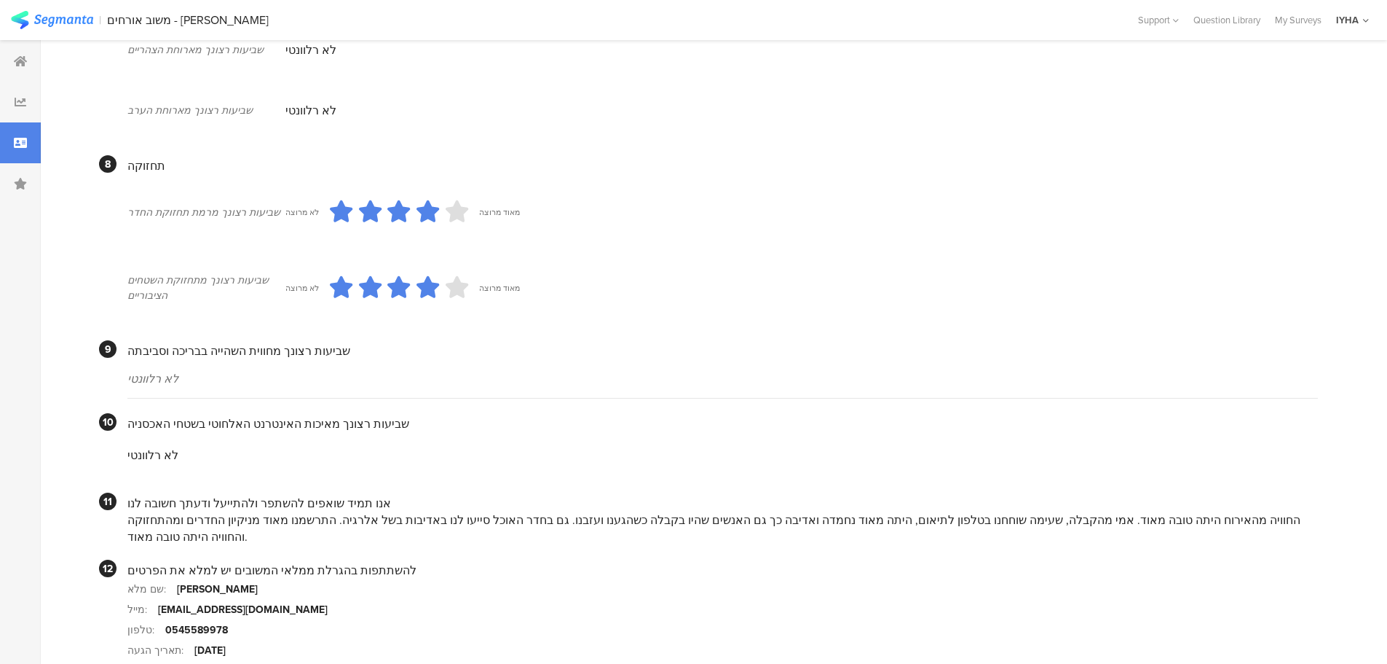
scroll to position [1211, 0]
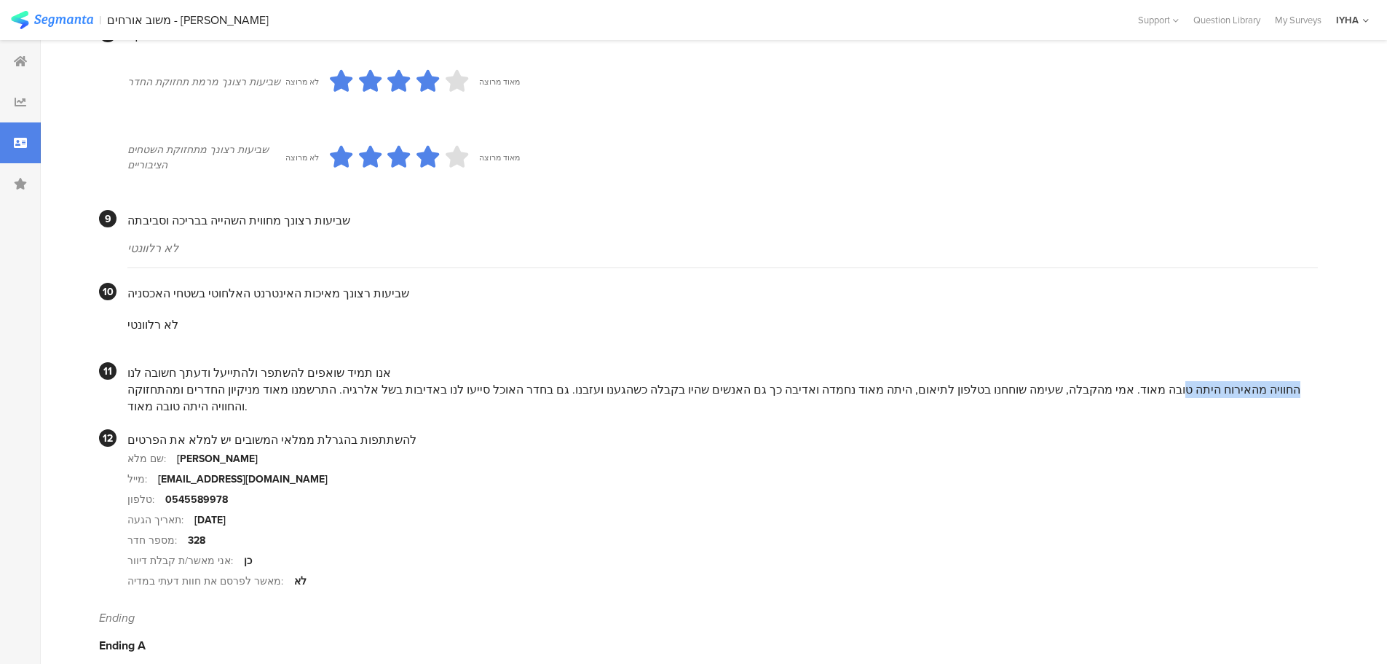
drag, startPoint x: 1197, startPoint y: 370, endPoint x: 468, endPoint y: 361, distance: 729.8
click at [468, 362] on div "אנו תמיד שואפים להשתפר ולהתייעל ודעתך חשובה לנו החוויה מהאירוח היתה טובה מאוד. …" at bounding box center [722, 388] width 1191 height 52
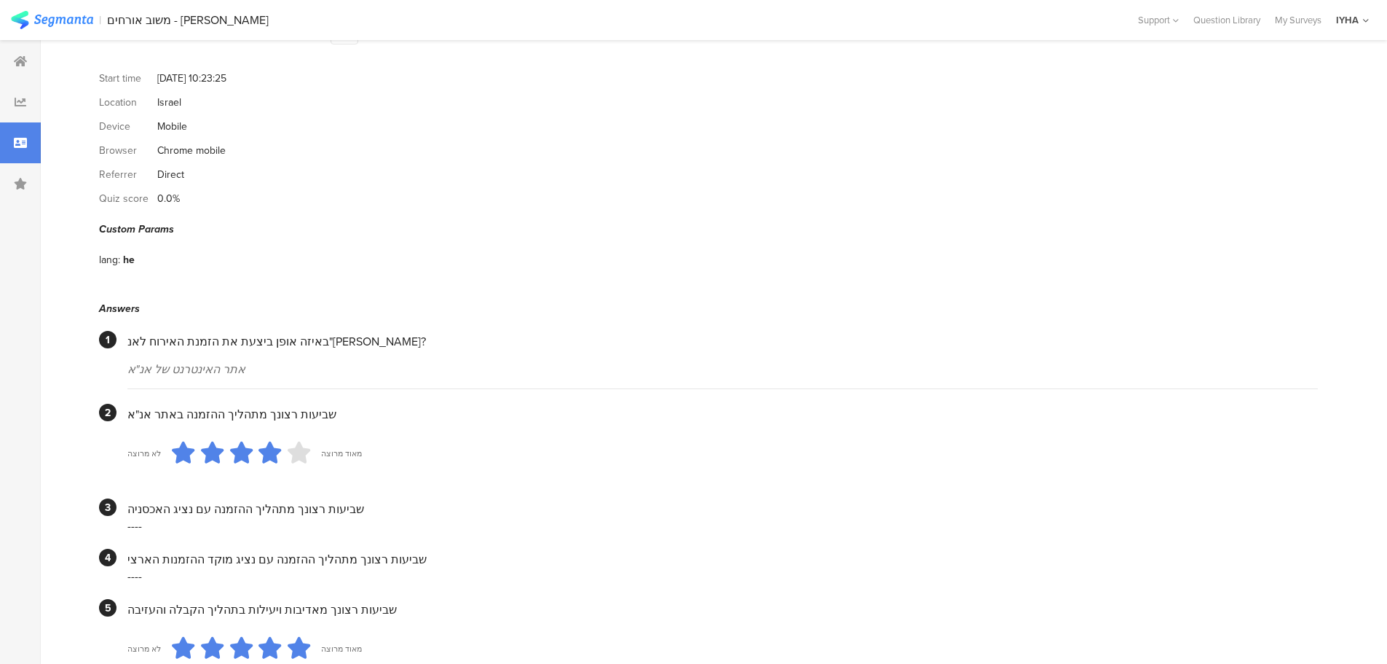
scroll to position [0, 0]
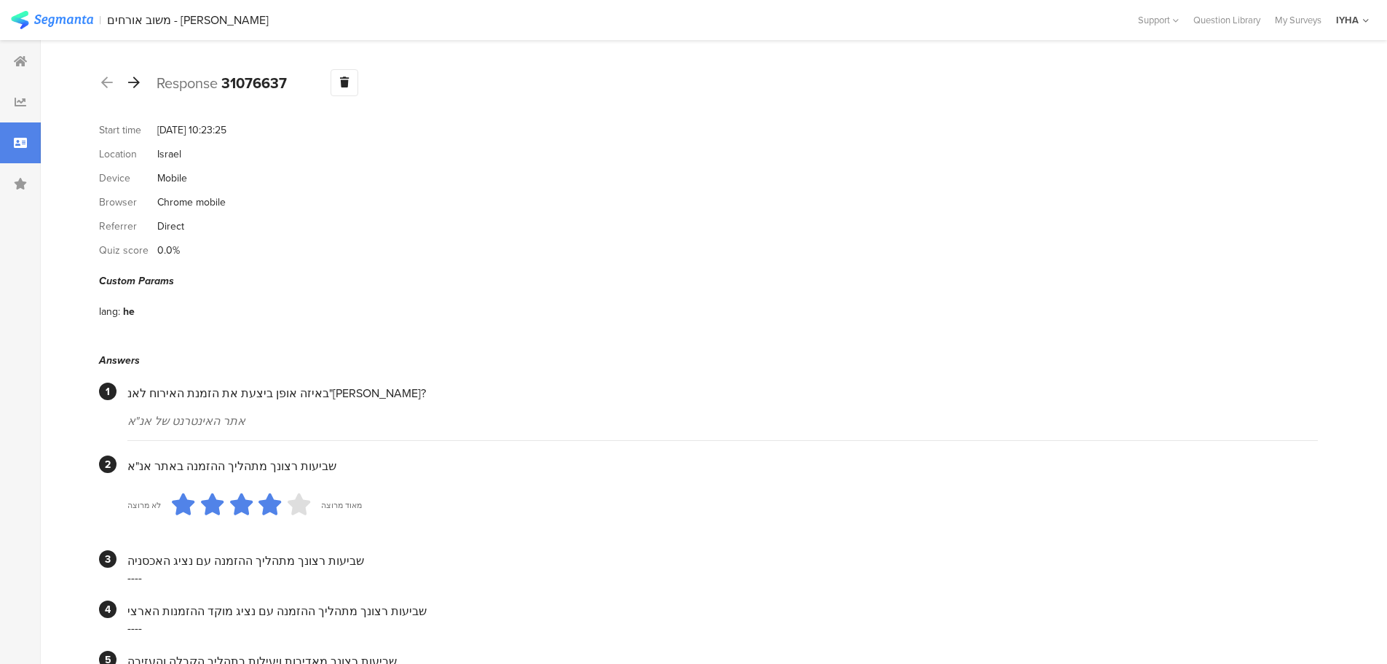
click at [133, 84] on icon at bounding box center [134, 82] width 12 height 13
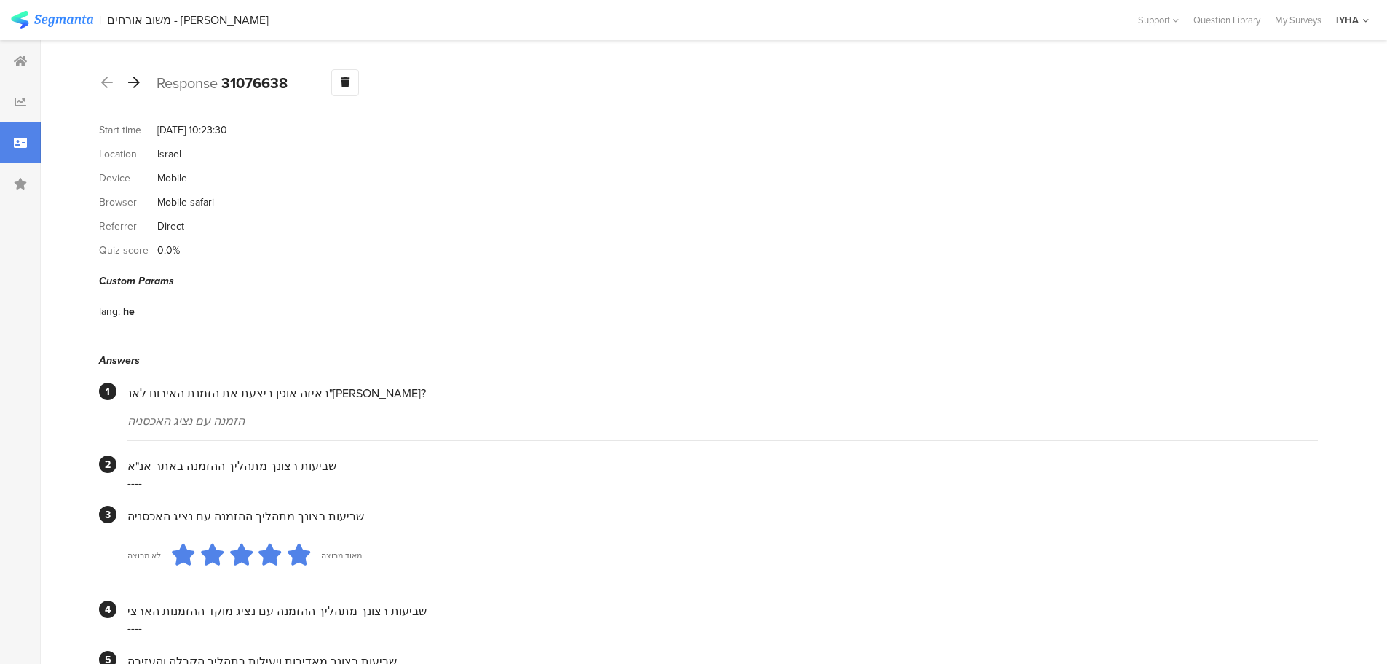
click at [134, 79] on icon at bounding box center [134, 82] width 12 height 13
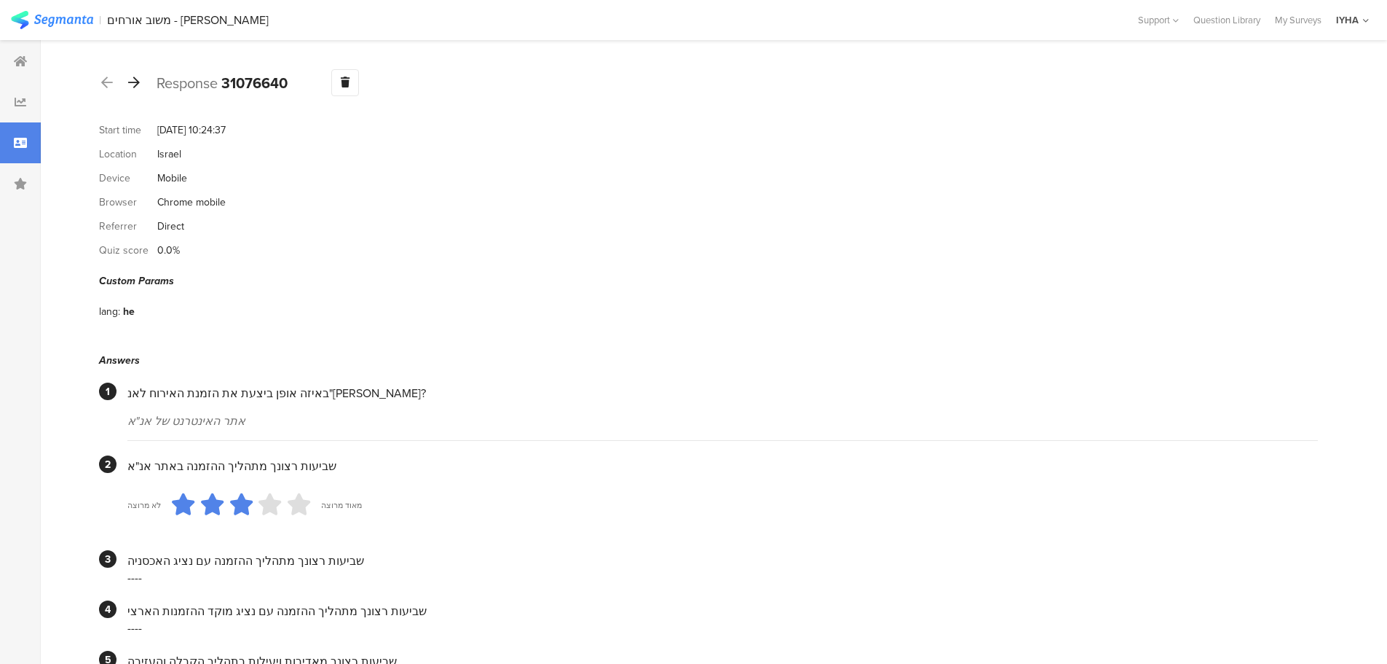
click at [138, 82] on icon at bounding box center [134, 82] width 12 height 13
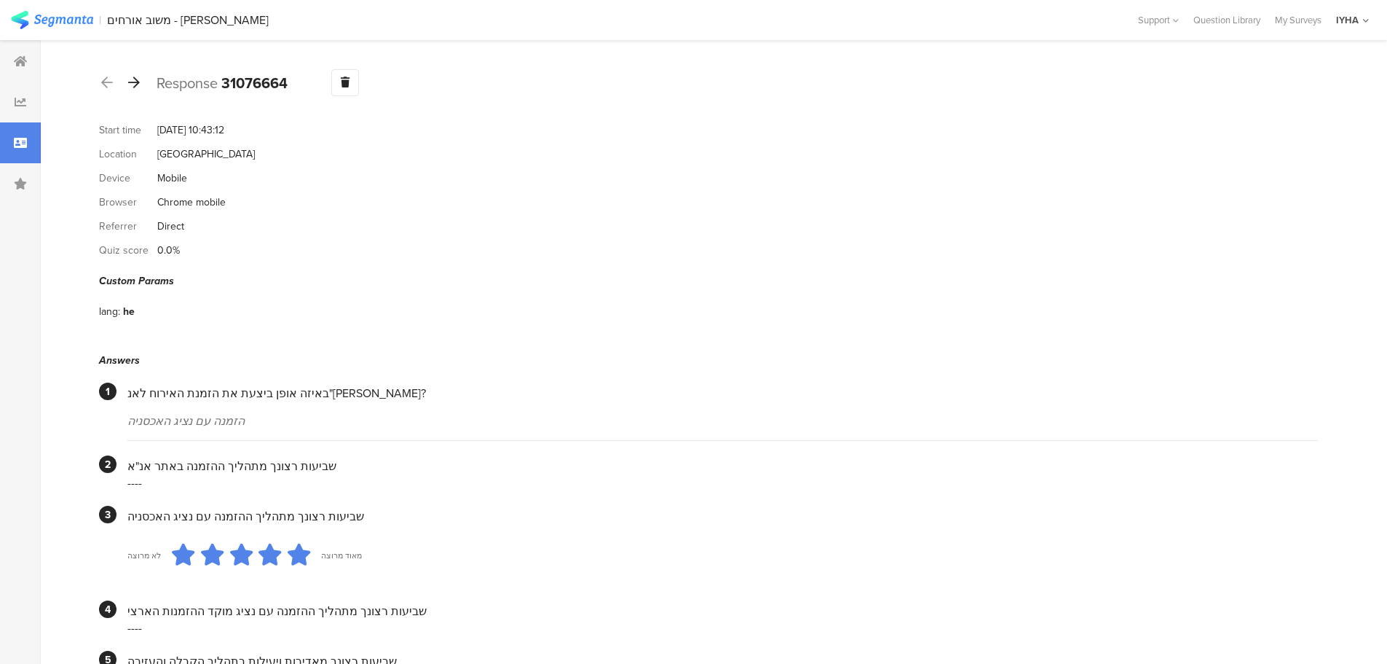
click at [137, 83] on icon at bounding box center [134, 82] width 12 height 13
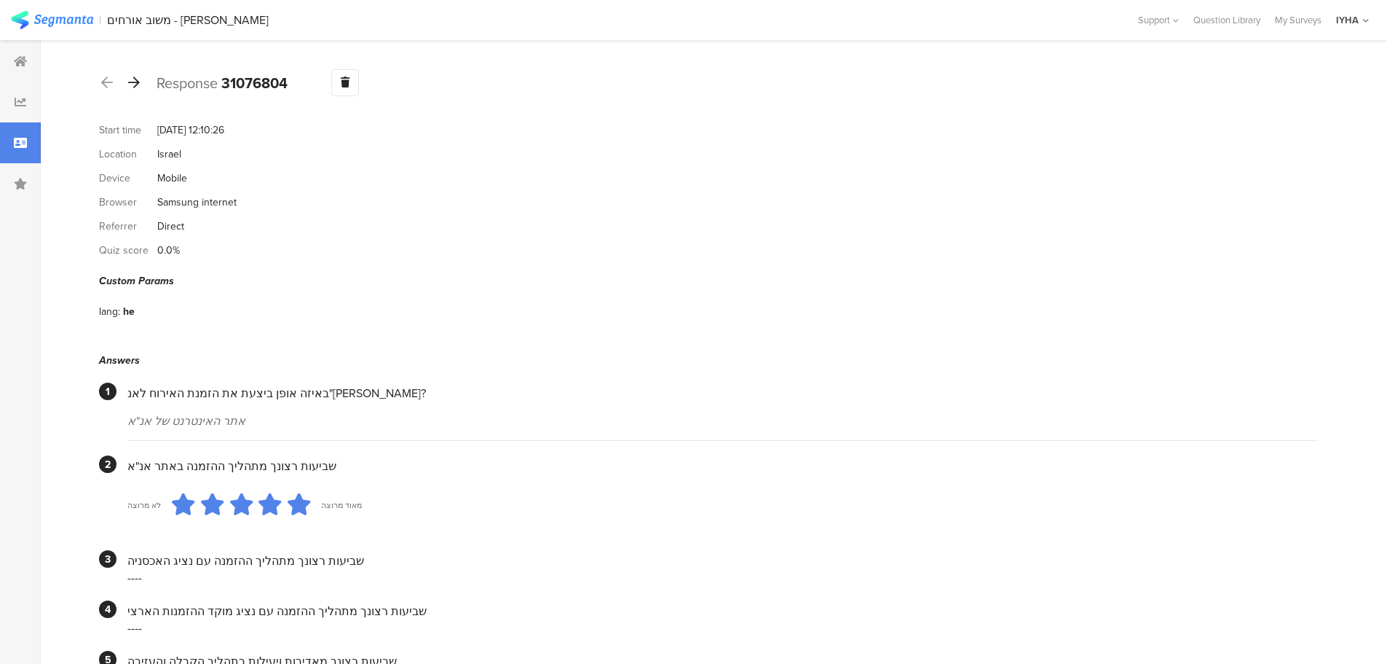
click at [135, 79] on icon at bounding box center [134, 82] width 12 height 13
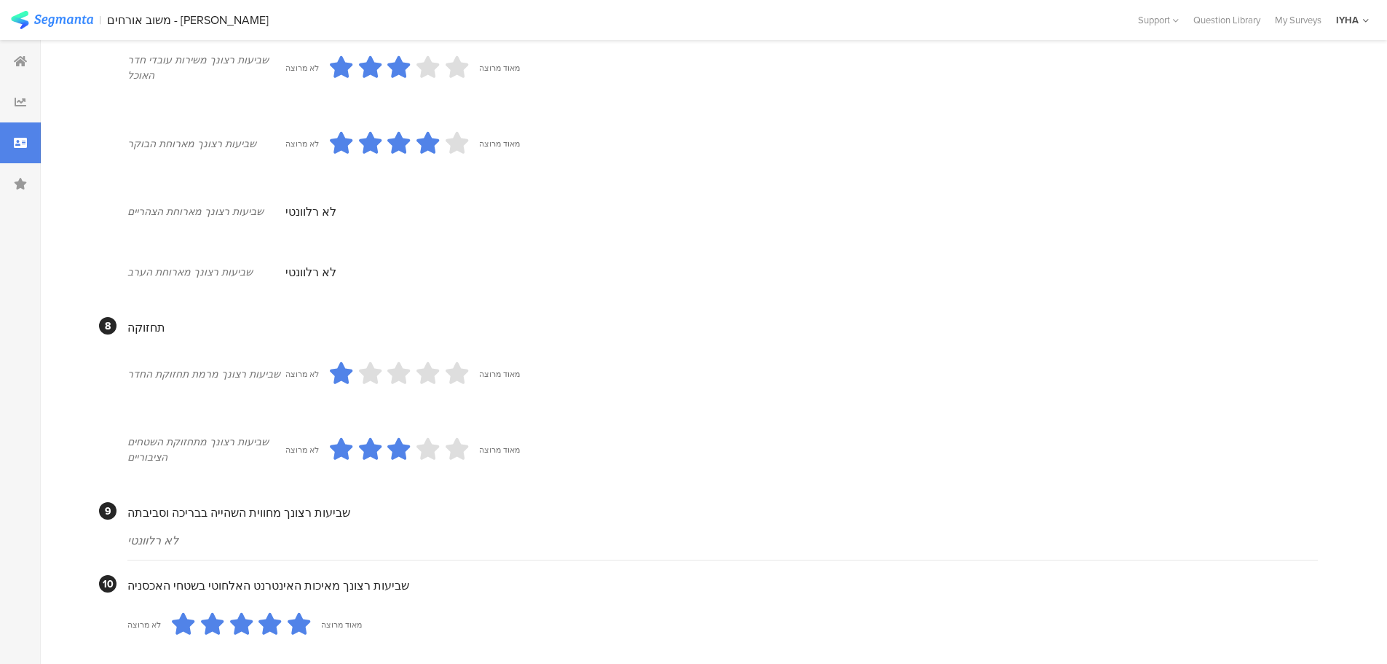
scroll to position [1186, 0]
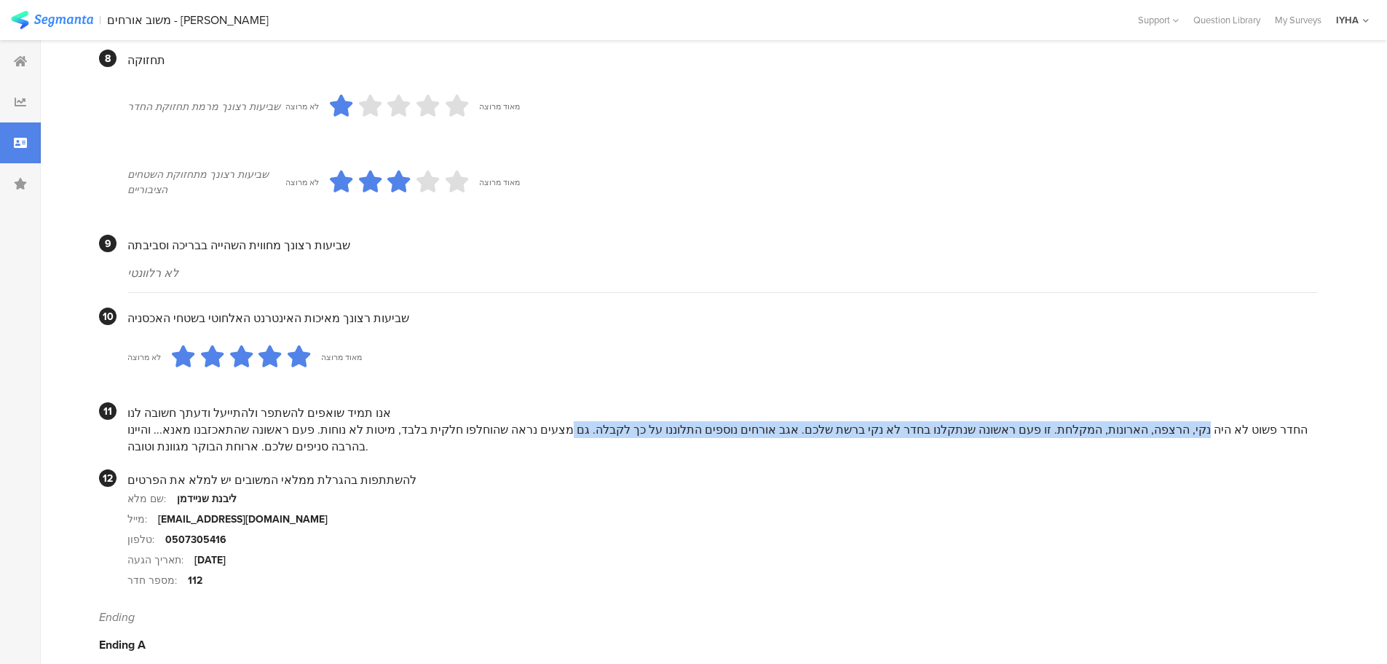
drag, startPoint x: 1245, startPoint y: 412, endPoint x: 658, endPoint y: 410, distance: 586.3
click at [658, 421] on div "החדר פשוט לא היה נקי, הרצפה, הארונות, המקלחת. זו פעם ראשונה שנתקלנו בחדר לא נקי…" at bounding box center [722, 438] width 1191 height 34
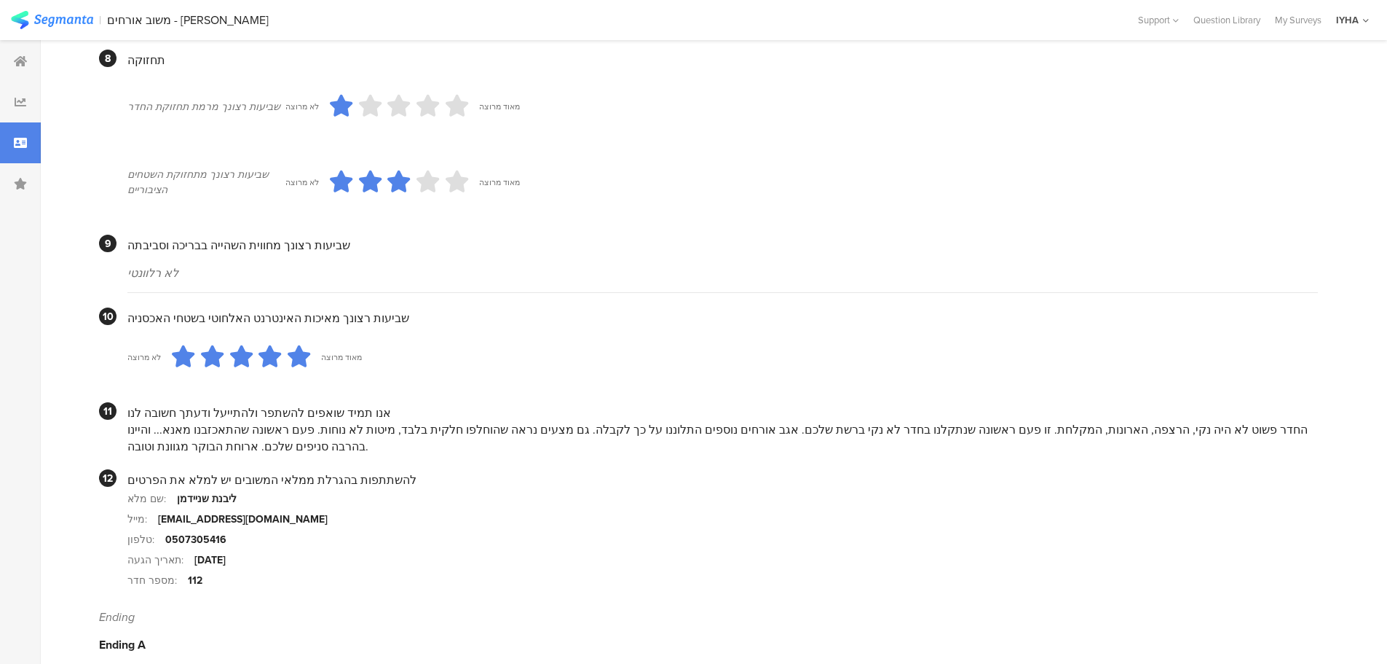
click at [688, 424] on div "החדר פשוט לא היה נקי, הרצפה, הארונות, המקלחת. זו פעם ראשונה שנתקלנו בחדר לא נקי…" at bounding box center [722, 438] width 1191 height 34
drag, startPoint x: 648, startPoint y: 413, endPoint x: 132, endPoint y: 428, distance: 516.6
click at [132, 428] on div "החדר פשוט לא היה נקי, הרצפה, הארונות, המקלחת. זו פעם ראשונה שנתקלנו בחדר לא נקי…" at bounding box center [722, 438] width 1191 height 34
drag, startPoint x: 1232, startPoint y: 409, endPoint x: 962, endPoint y: 420, distance: 269.7
click at [963, 421] on div "החדר פשוט לא היה נקי, הרצפה, הארונות, המקלחת. זו פעם ראשונה שנתקלנו בחדר לא נקי…" at bounding box center [722, 438] width 1191 height 34
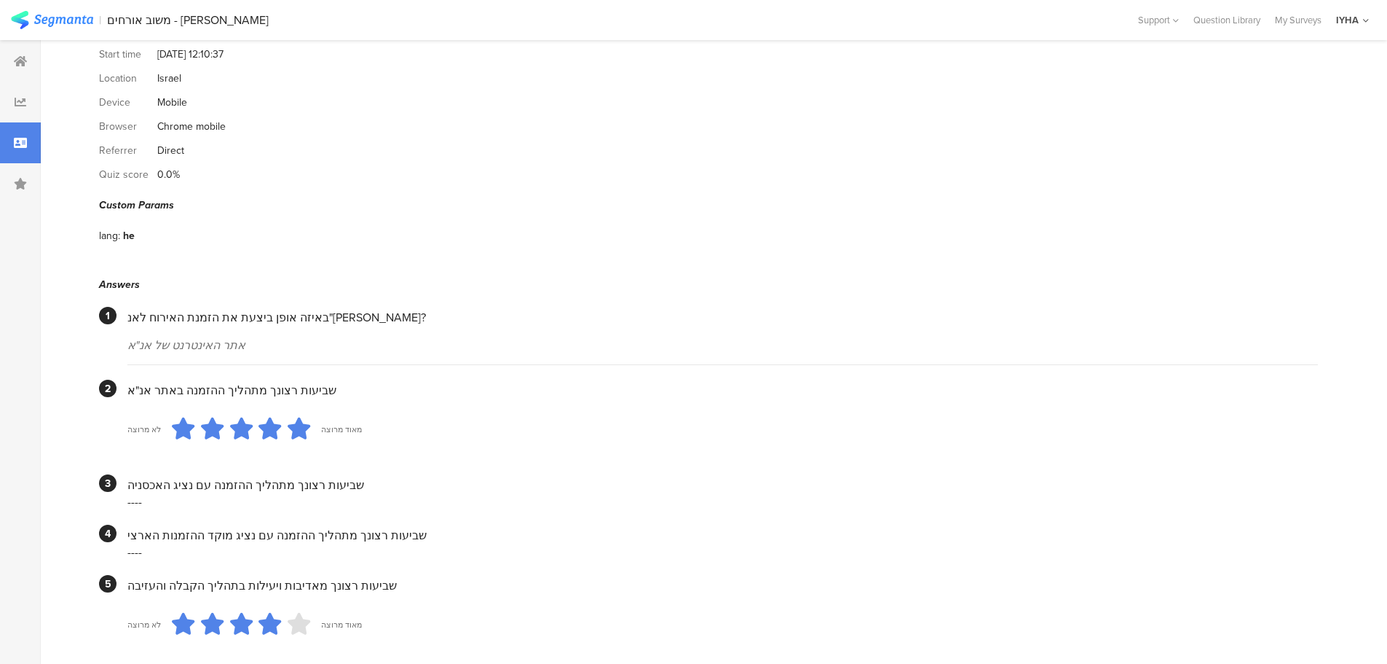
scroll to position [0, 0]
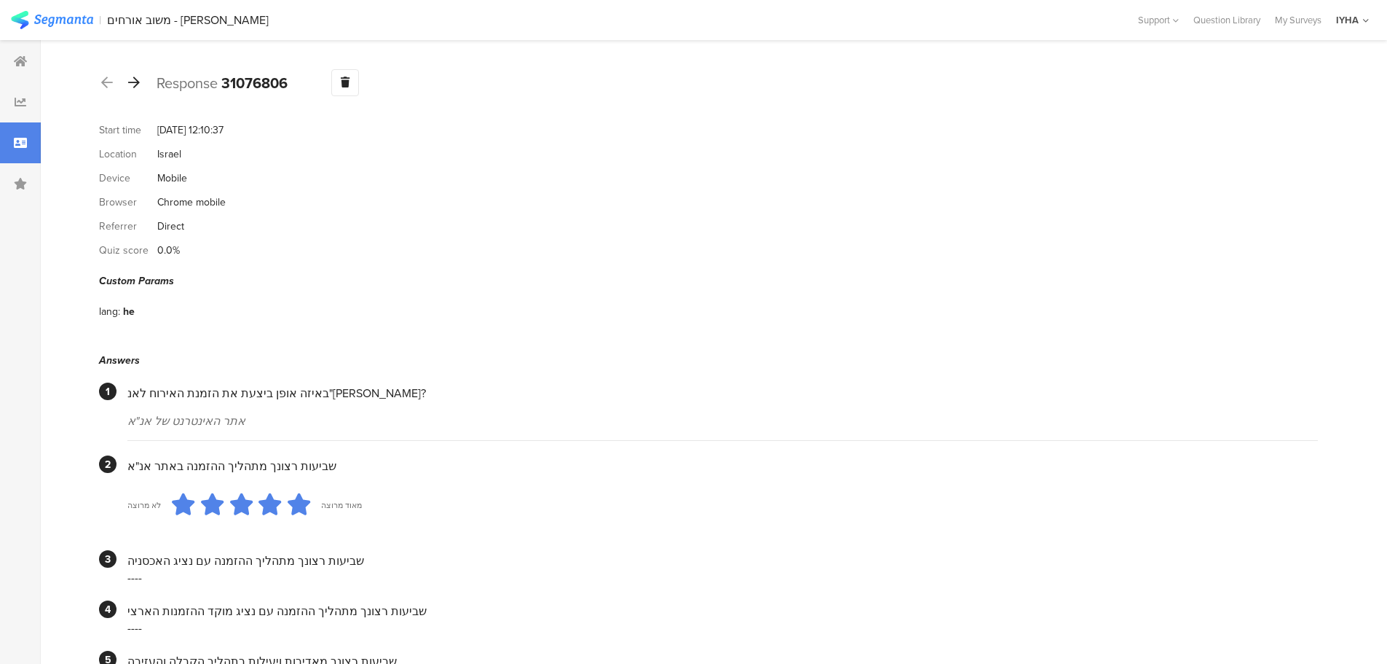
click at [133, 83] on icon at bounding box center [134, 82] width 12 height 13
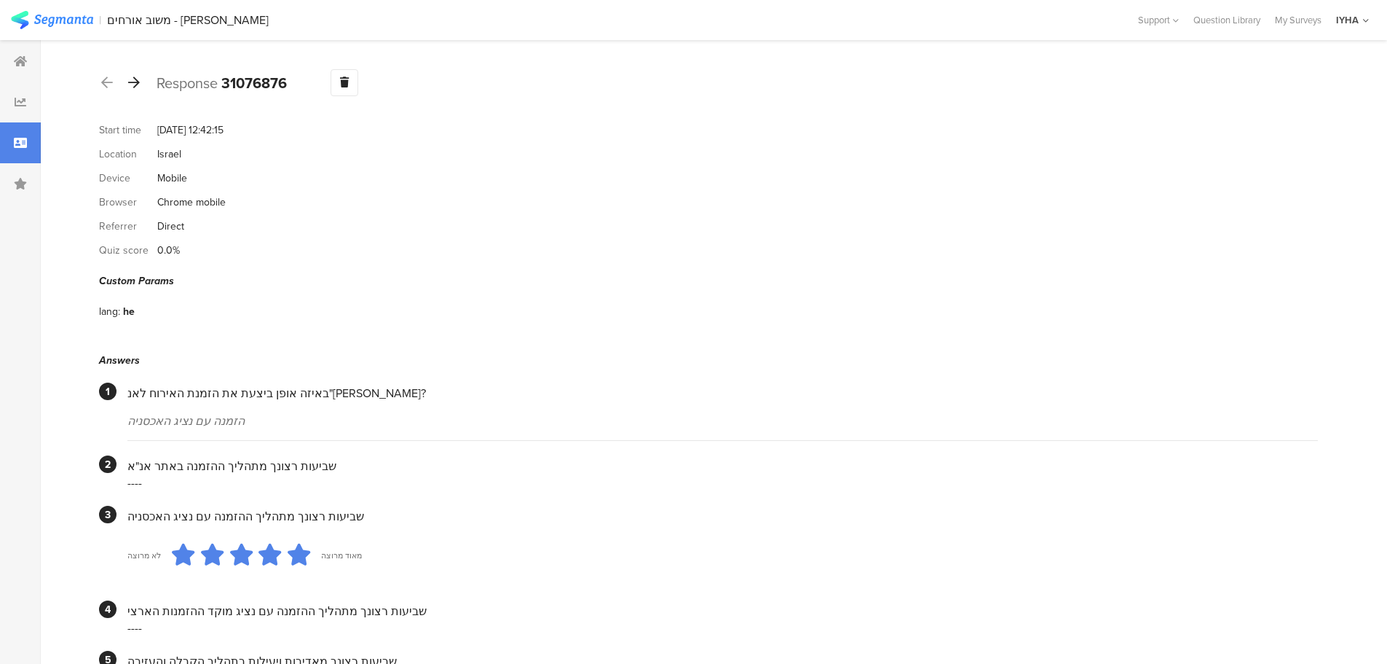
click at [132, 82] on icon at bounding box center [134, 82] width 12 height 13
click at [133, 85] on icon at bounding box center [134, 82] width 12 height 13
click at [133, 87] on icon at bounding box center [134, 82] width 12 height 13
